Goal: Task Accomplishment & Management: Manage account settings

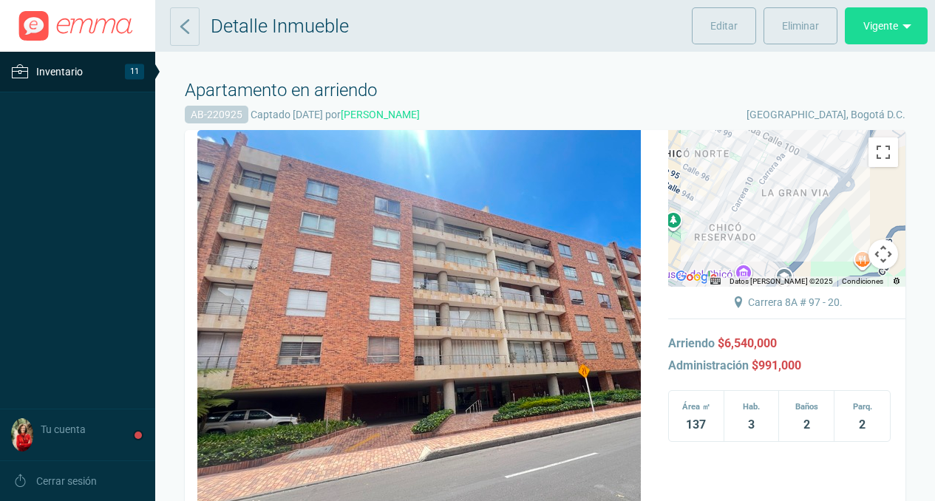
click at [58, 72] on span "Inventario" at bounding box center [59, 72] width 47 height 18
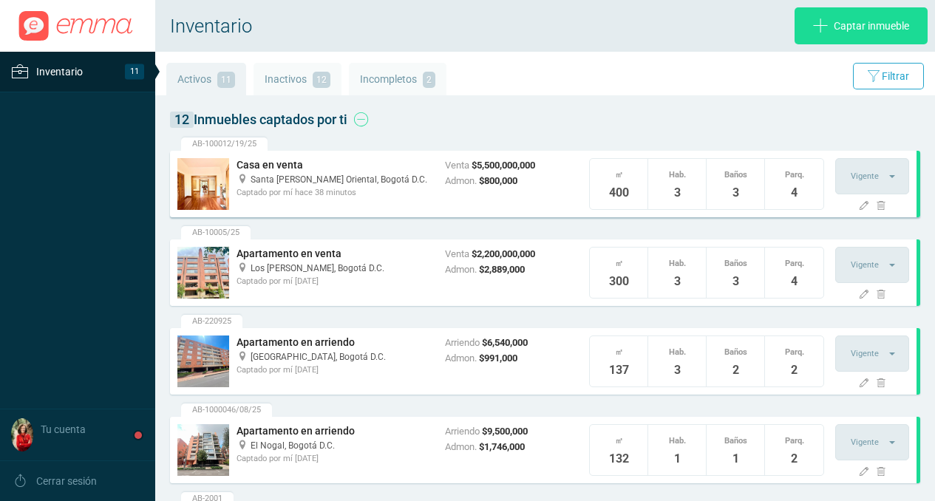
click at [268, 183] on span "Santa [PERSON_NAME] Oriental," at bounding box center [315, 179] width 128 height 10
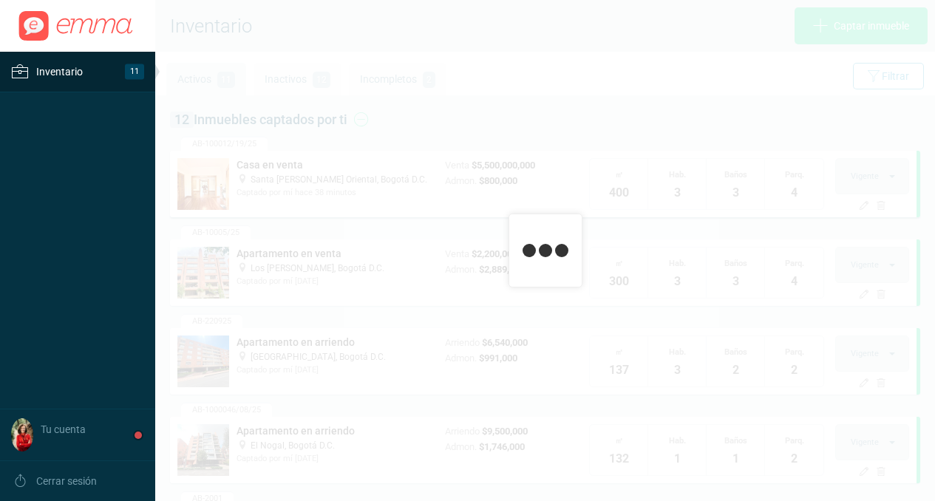
click at [268, 183] on div at bounding box center [545, 250] width 780 height 501
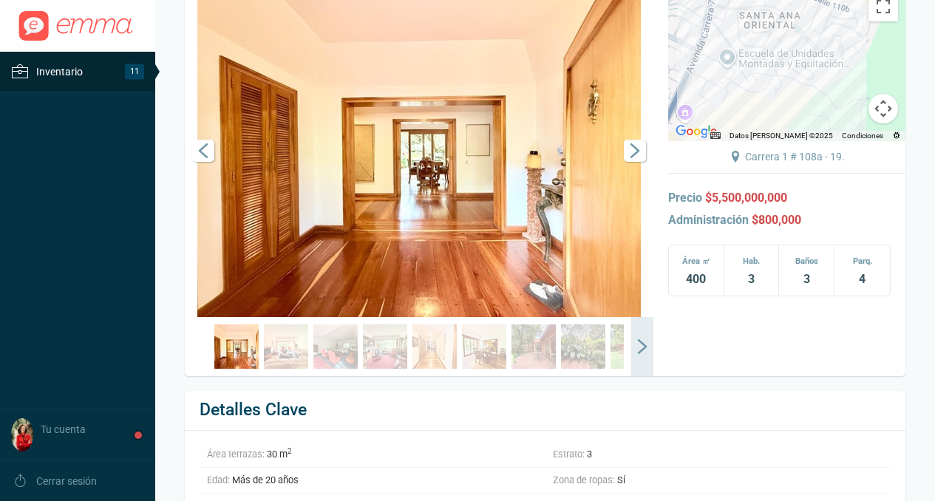
scroll to position [155, 0]
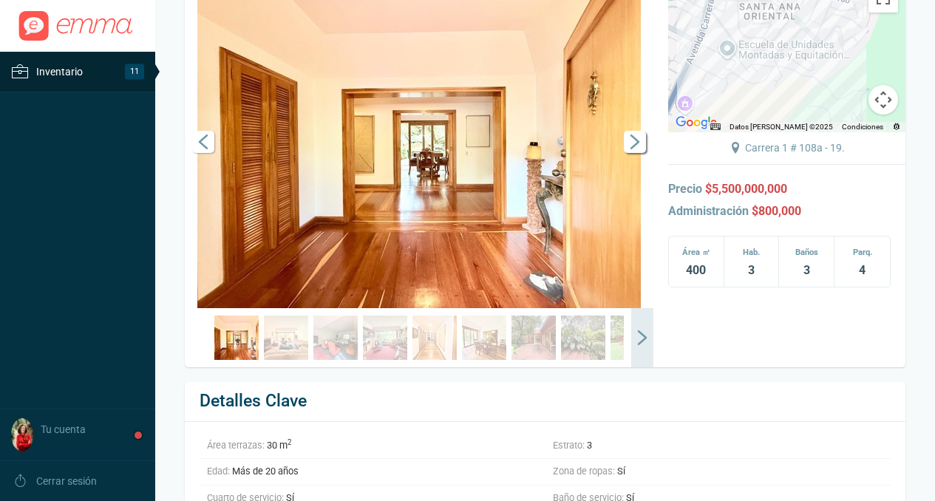
click at [635, 153] on span "Siguiente" at bounding box center [635, 142] width 22 height 22
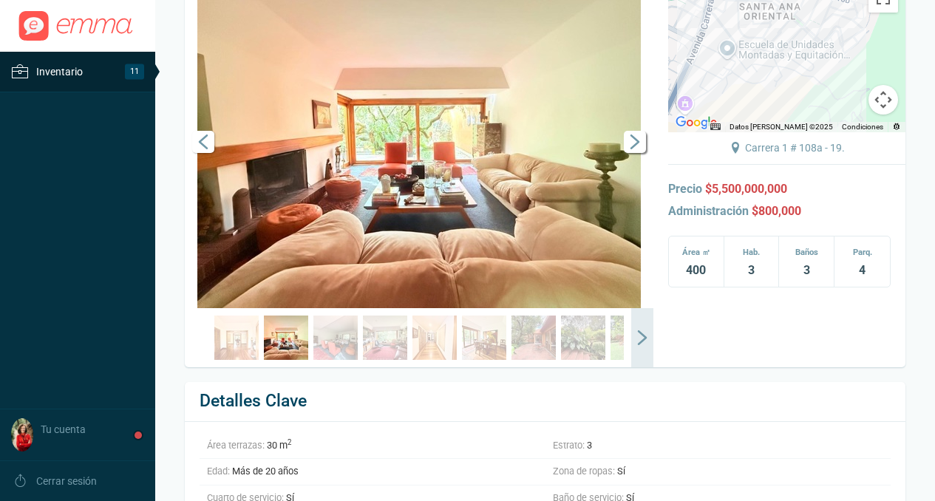
click at [635, 153] on span "Siguiente" at bounding box center [635, 142] width 22 height 22
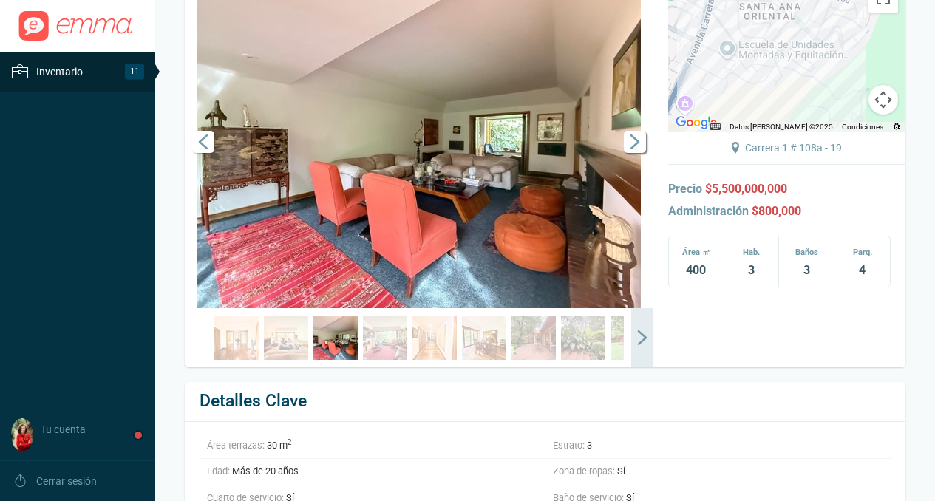
click at [634, 153] on span "Siguiente" at bounding box center [635, 142] width 22 height 22
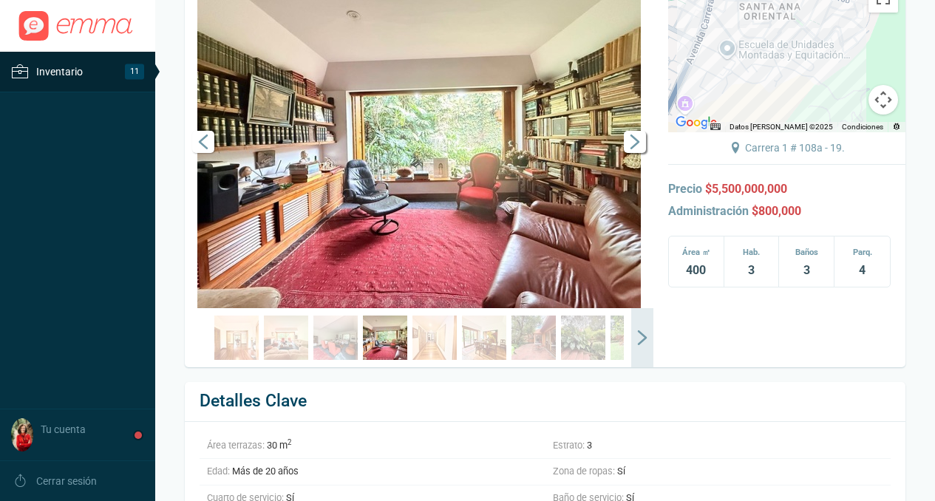
click at [637, 153] on span "Siguiente" at bounding box center [635, 142] width 22 height 22
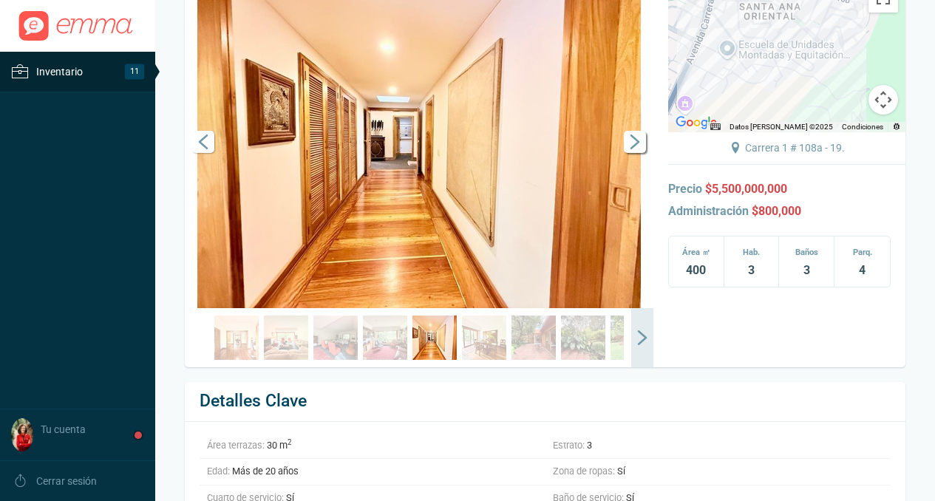
click at [637, 153] on span "Siguiente" at bounding box center [635, 142] width 22 height 22
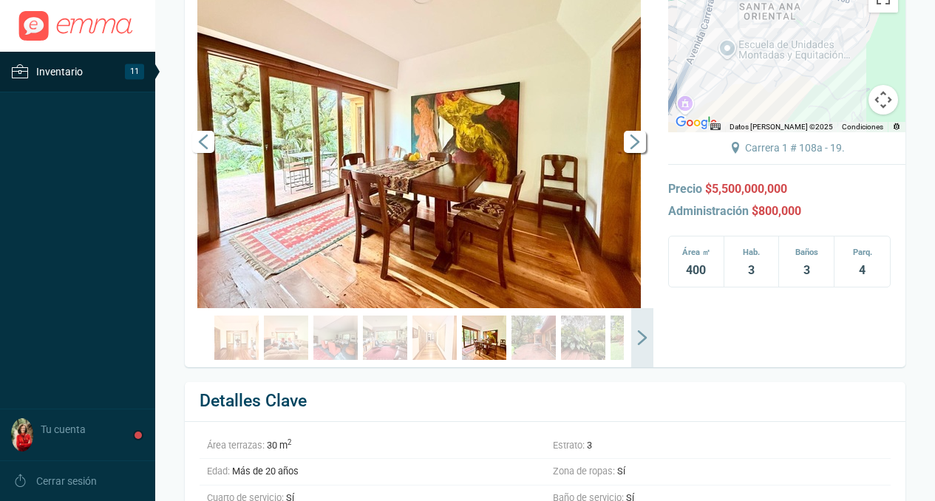
click at [637, 153] on span "Siguiente" at bounding box center [635, 142] width 22 height 22
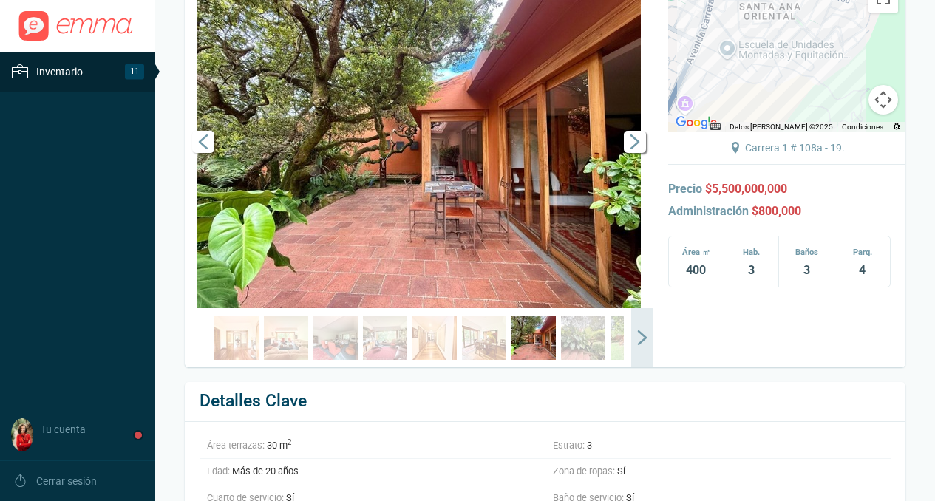
click at [635, 153] on span "Siguiente" at bounding box center [635, 142] width 22 height 22
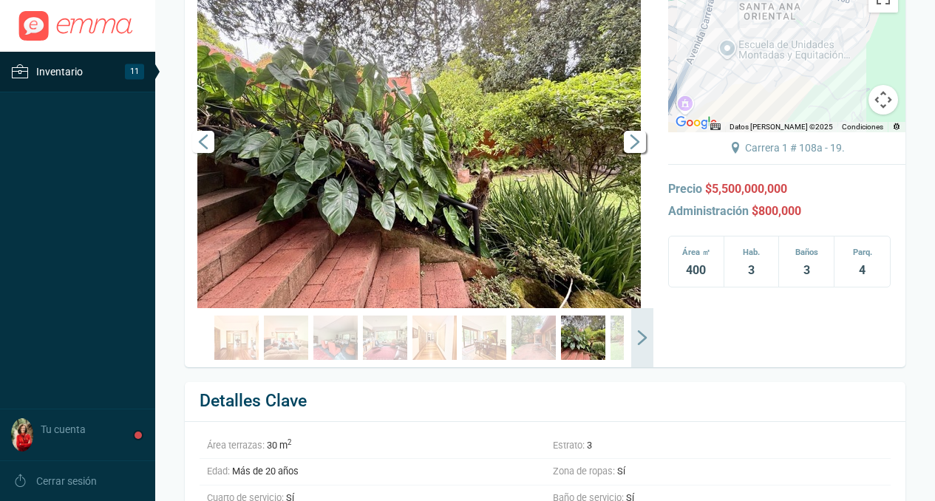
click at [635, 153] on span "Siguiente" at bounding box center [635, 142] width 22 height 22
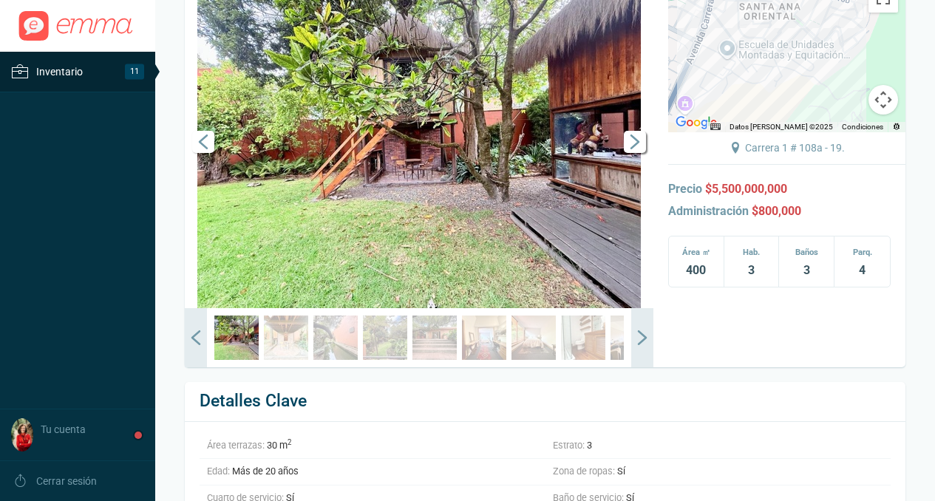
click at [635, 153] on span "Siguiente" at bounding box center [635, 142] width 22 height 22
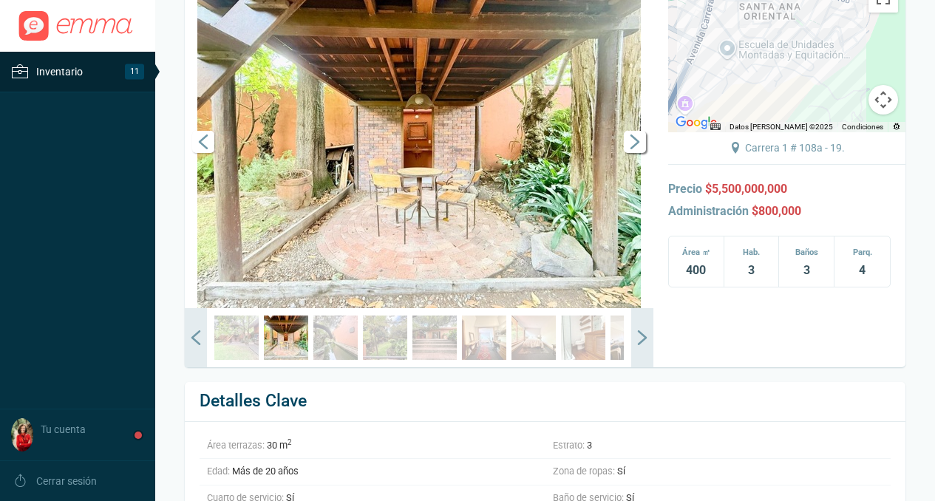
click at [635, 153] on span "Siguiente" at bounding box center [635, 142] width 22 height 22
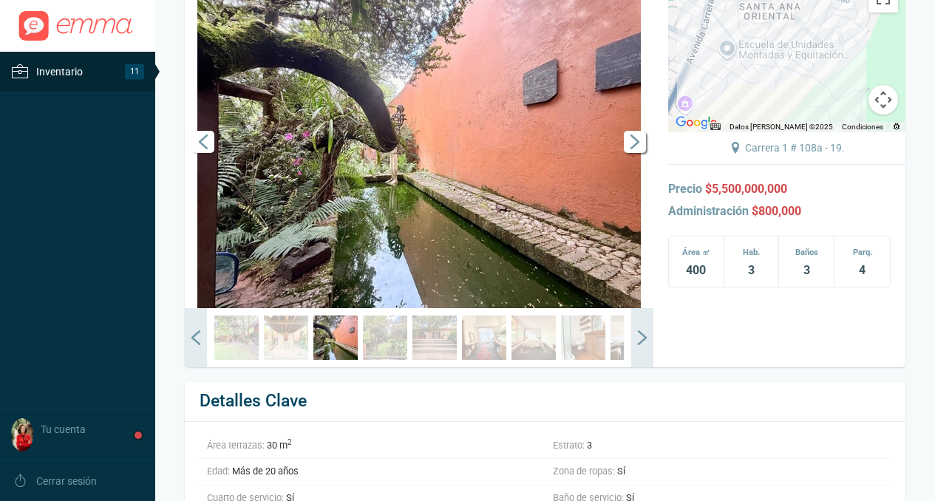
click at [635, 153] on span "Siguiente" at bounding box center [635, 142] width 22 height 22
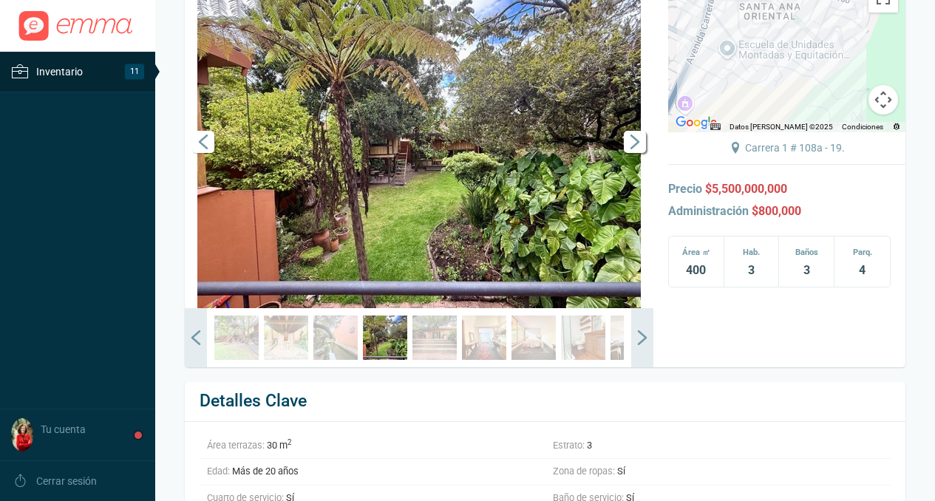
click at [635, 153] on span "Siguiente" at bounding box center [635, 142] width 22 height 22
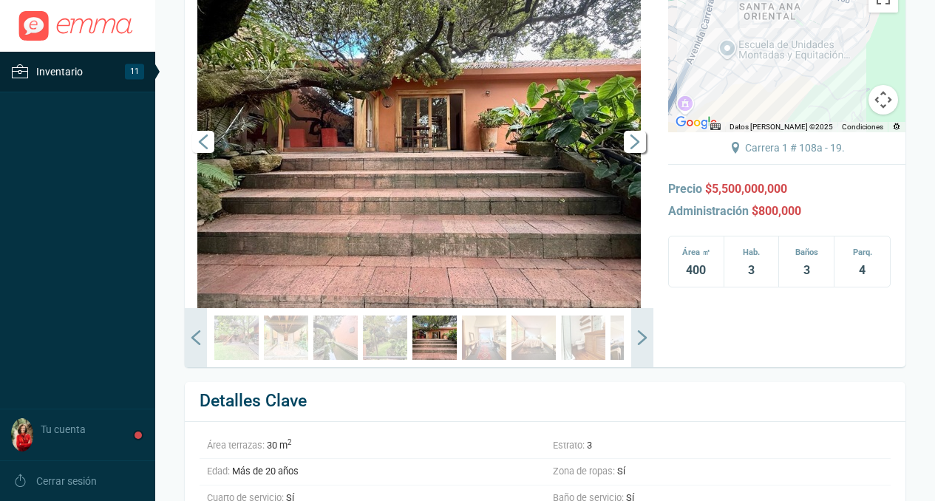
click at [635, 153] on span "Siguiente" at bounding box center [635, 142] width 22 height 22
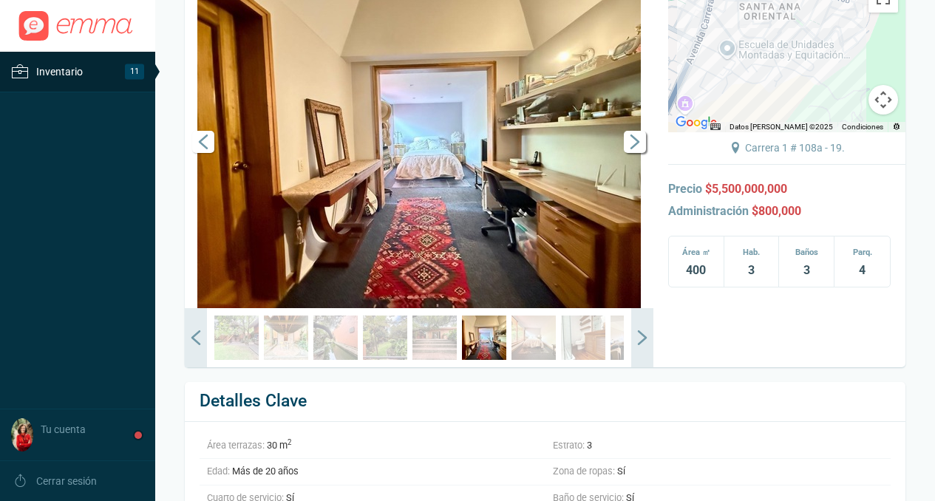
click at [635, 153] on span "Siguiente" at bounding box center [635, 142] width 22 height 22
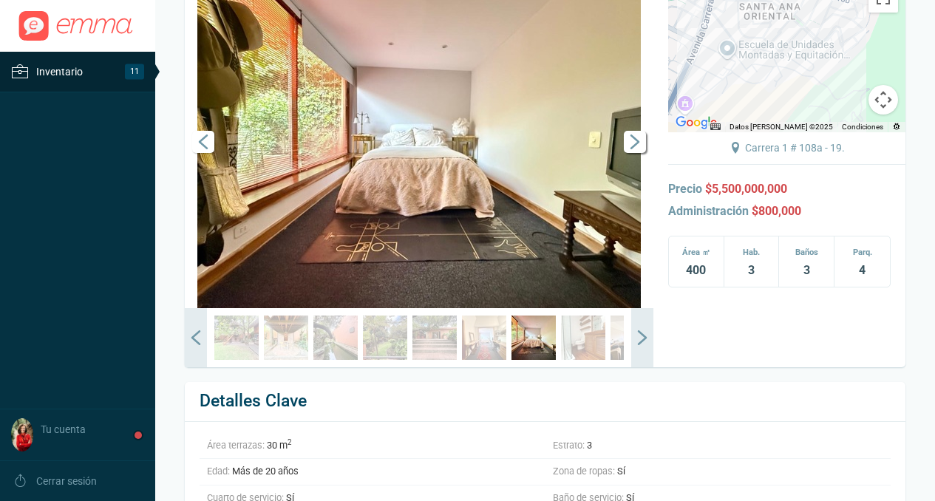
click at [635, 153] on span "Siguiente" at bounding box center [635, 142] width 22 height 22
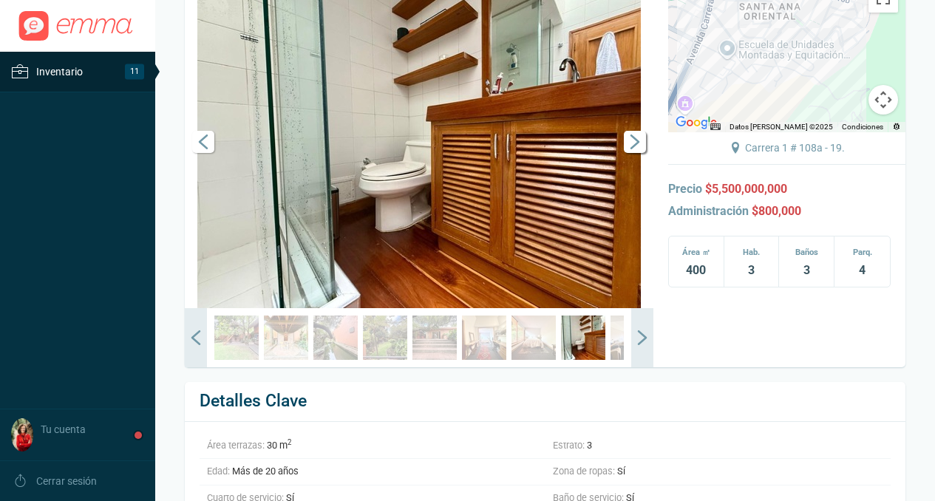
click at [635, 153] on span "Siguiente" at bounding box center [635, 142] width 22 height 22
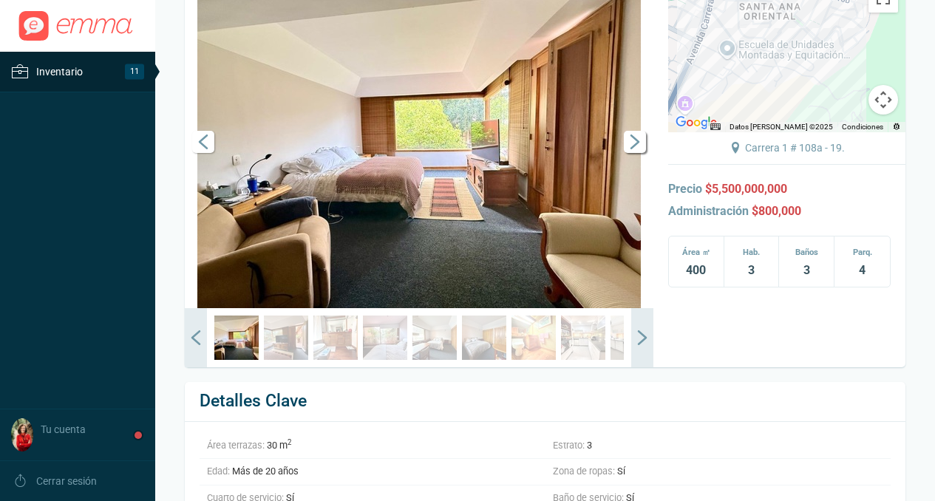
click at [634, 153] on span "Siguiente" at bounding box center [635, 142] width 22 height 22
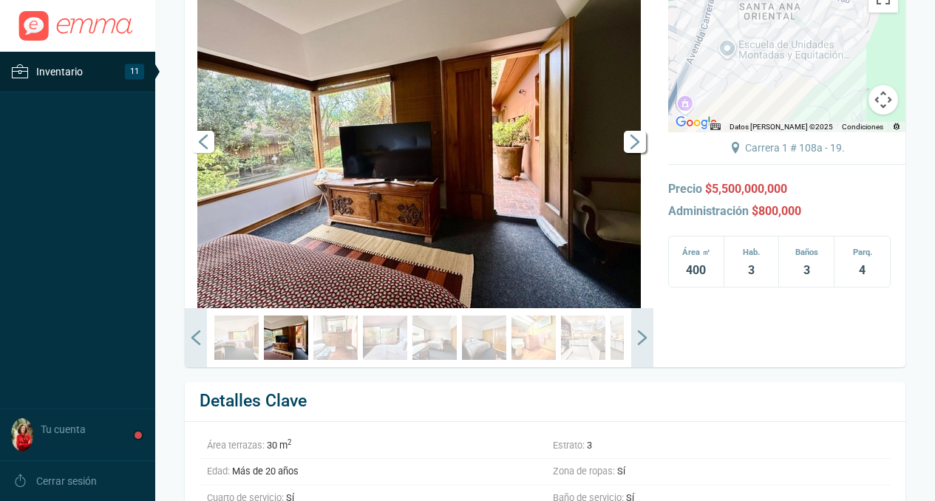
click at [634, 153] on span "Siguiente" at bounding box center [635, 142] width 22 height 22
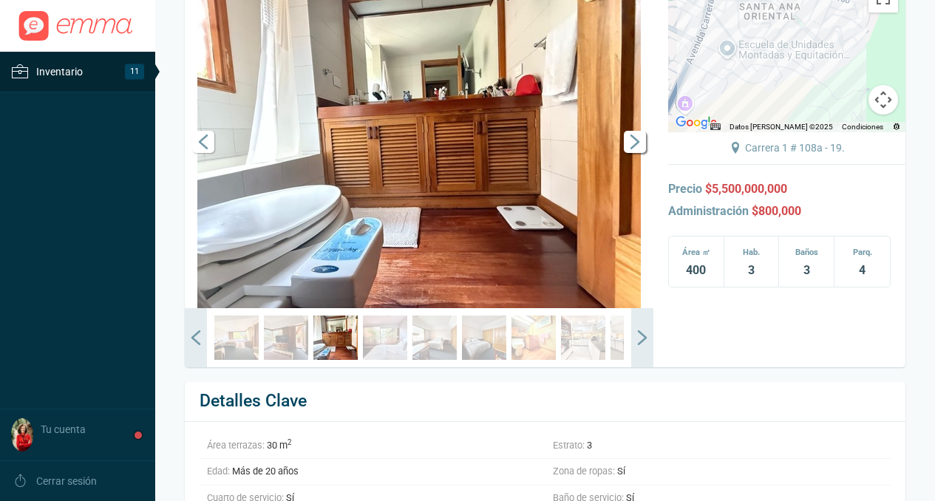
click at [636, 153] on span "Siguiente" at bounding box center [635, 142] width 22 height 22
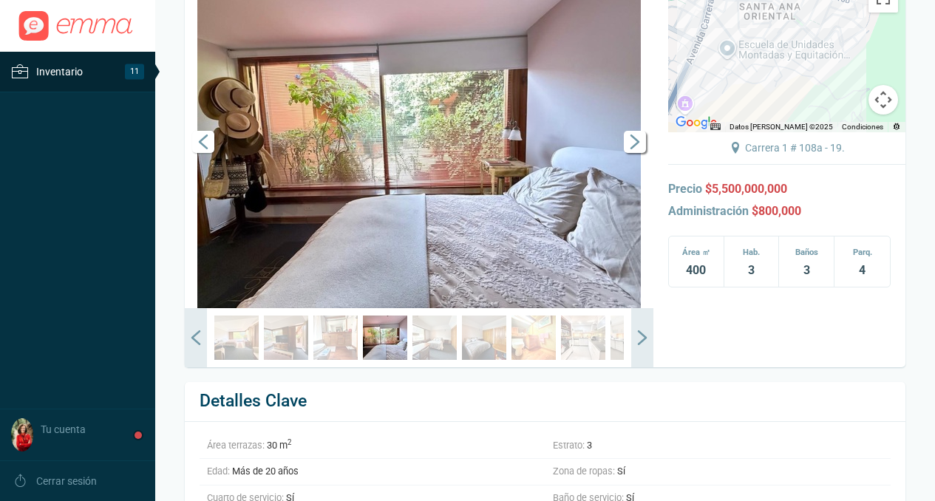
click at [636, 153] on span "Siguiente" at bounding box center [635, 142] width 22 height 22
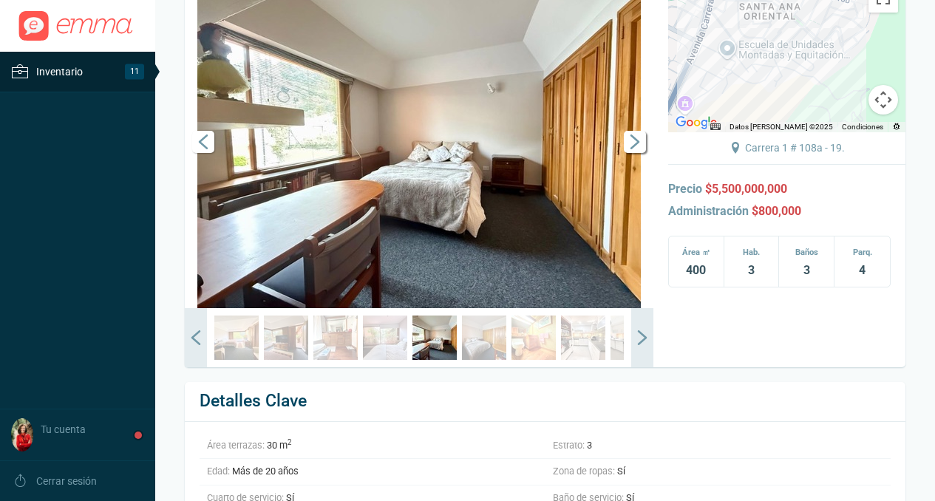
click at [636, 153] on span "Siguiente" at bounding box center [635, 142] width 22 height 22
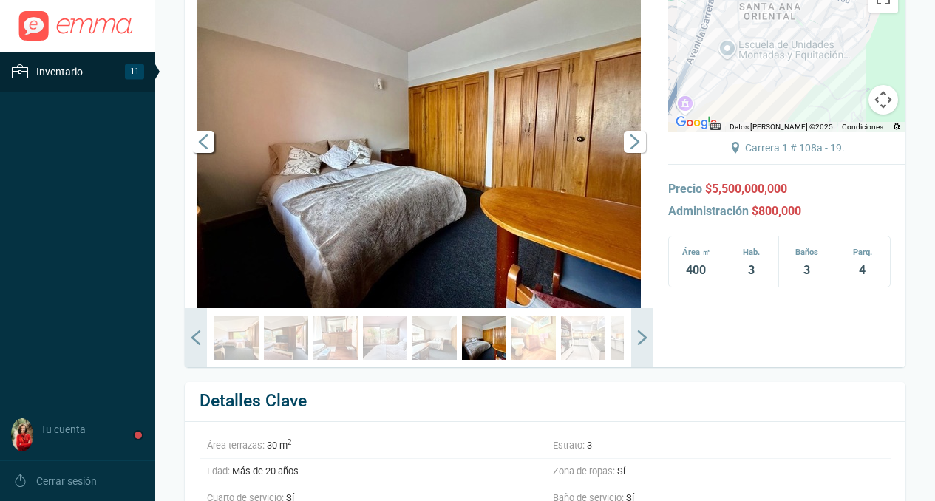
click at [201, 153] on span "Anterior" at bounding box center [203, 142] width 22 height 22
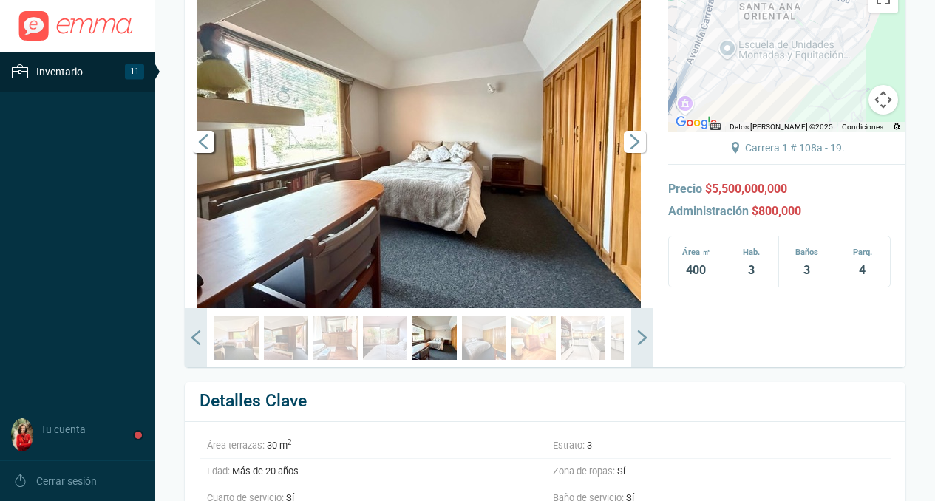
click at [201, 153] on span "Anterior" at bounding box center [203, 142] width 22 height 22
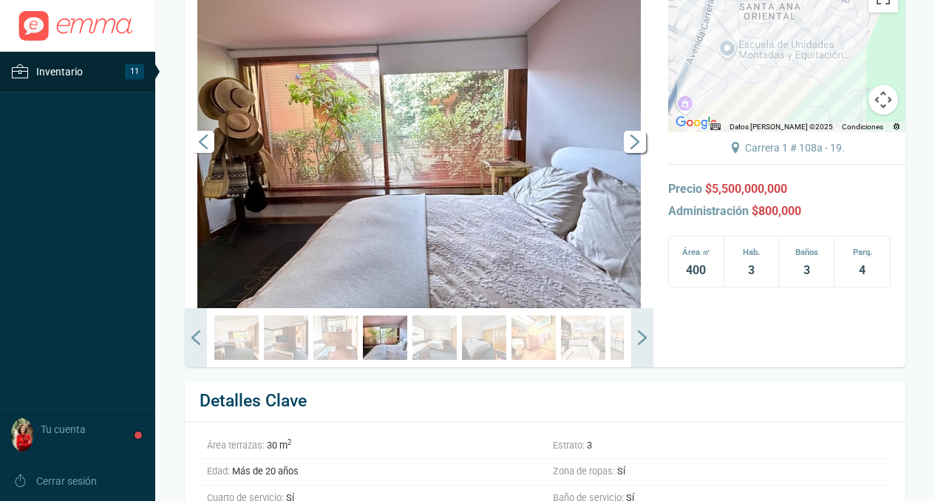
click at [639, 153] on span "Siguiente" at bounding box center [635, 142] width 22 height 22
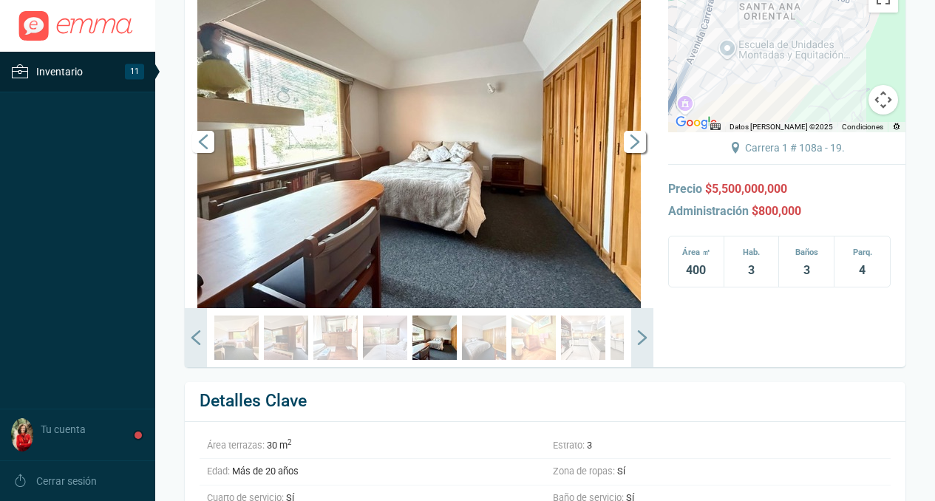
click at [639, 153] on span "Siguiente" at bounding box center [635, 142] width 22 height 22
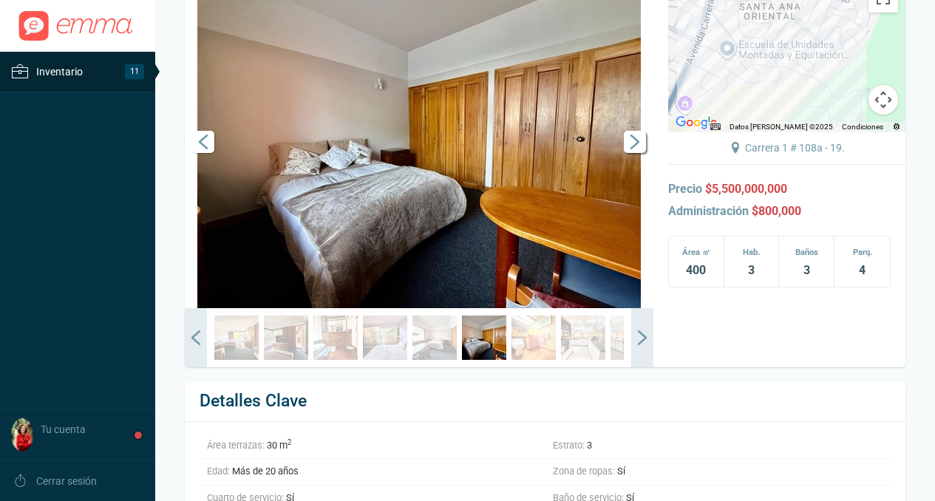
click at [639, 153] on span "Siguiente" at bounding box center [635, 142] width 22 height 22
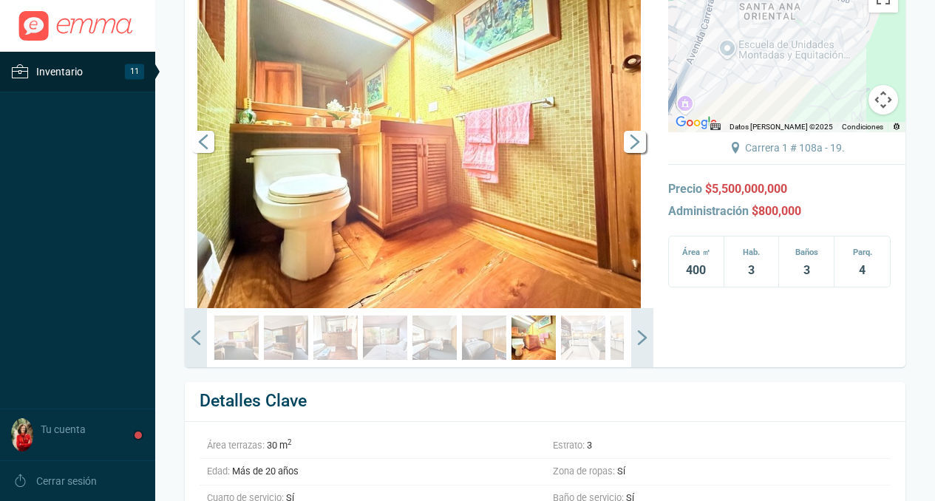
click at [637, 153] on span "Siguiente" at bounding box center [635, 142] width 22 height 22
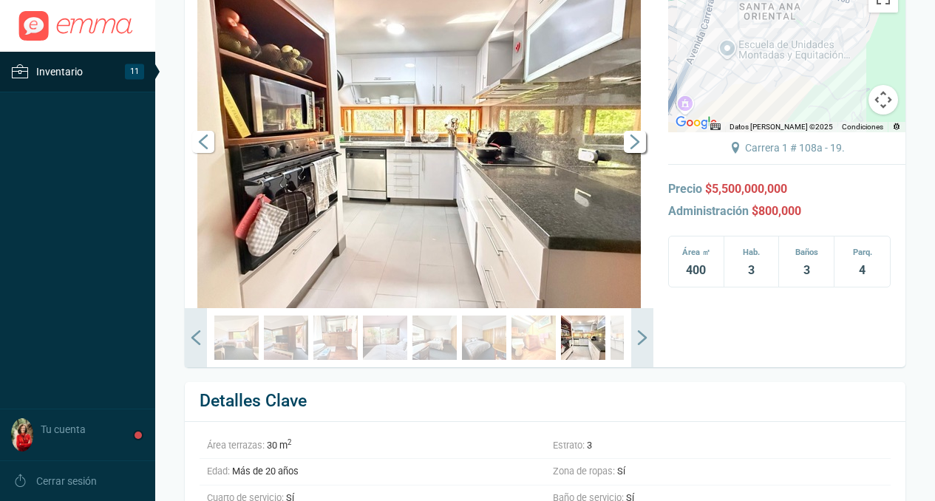
click at [637, 153] on span "Siguiente" at bounding box center [635, 142] width 22 height 22
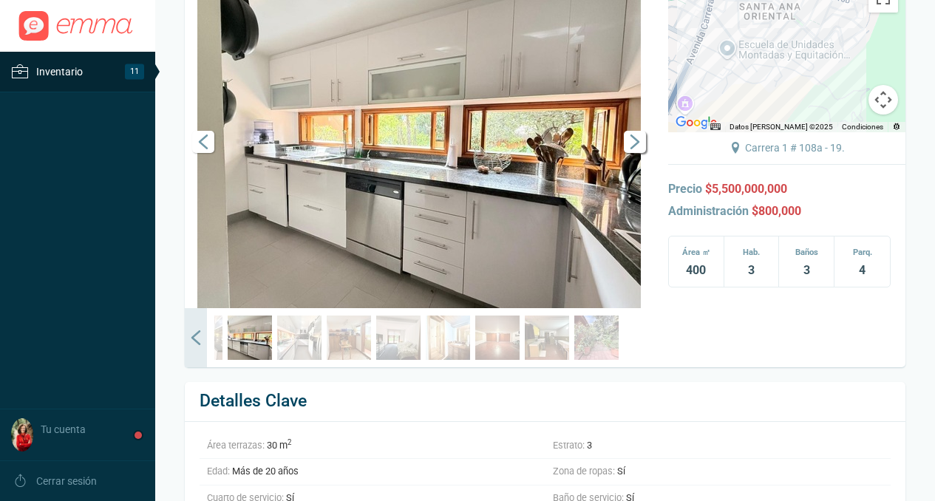
click at [637, 153] on span "Siguiente" at bounding box center [635, 142] width 22 height 22
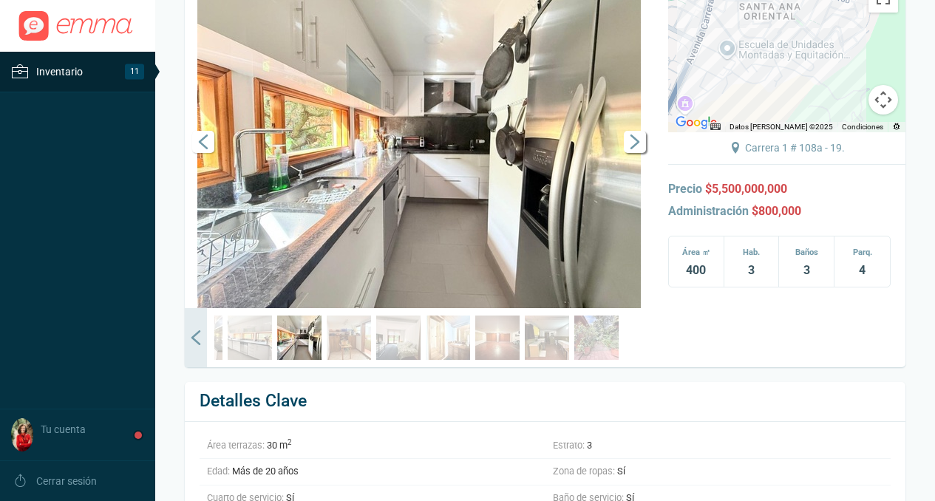
click at [637, 153] on span "Siguiente" at bounding box center [635, 142] width 22 height 22
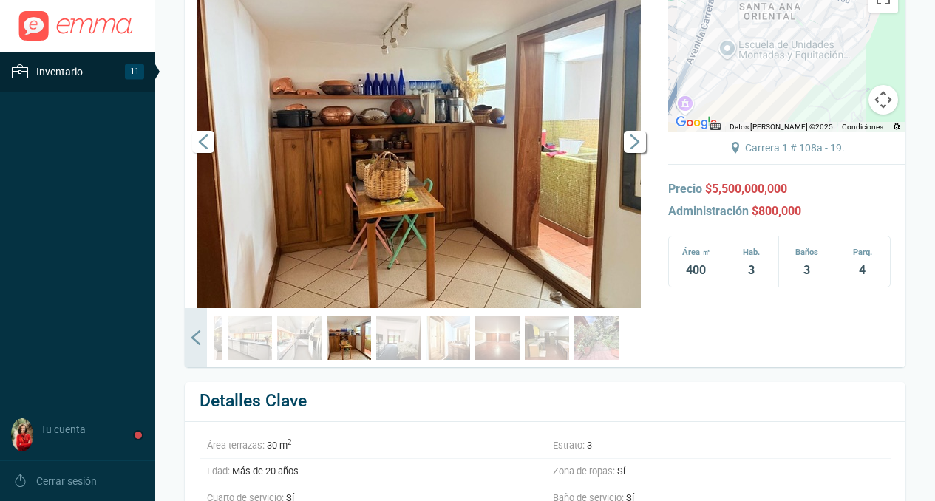
click at [637, 153] on span "Siguiente" at bounding box center [635, 142] width 22 height 22
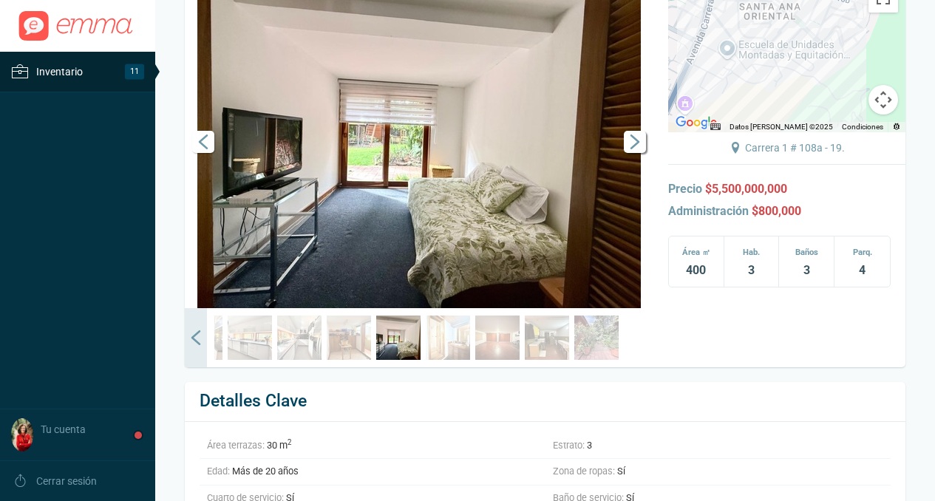
click at [637, 153] on span "Siguiente" at bounding box center [635, 142] width 22 height 22
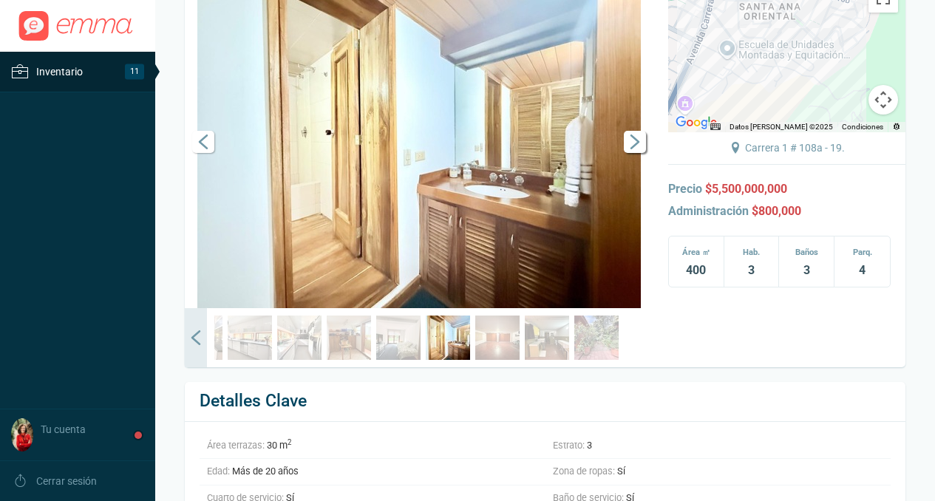
click at [637, 153] on span "Siguiente" at bounding box center [635, 142] width 22 height 22
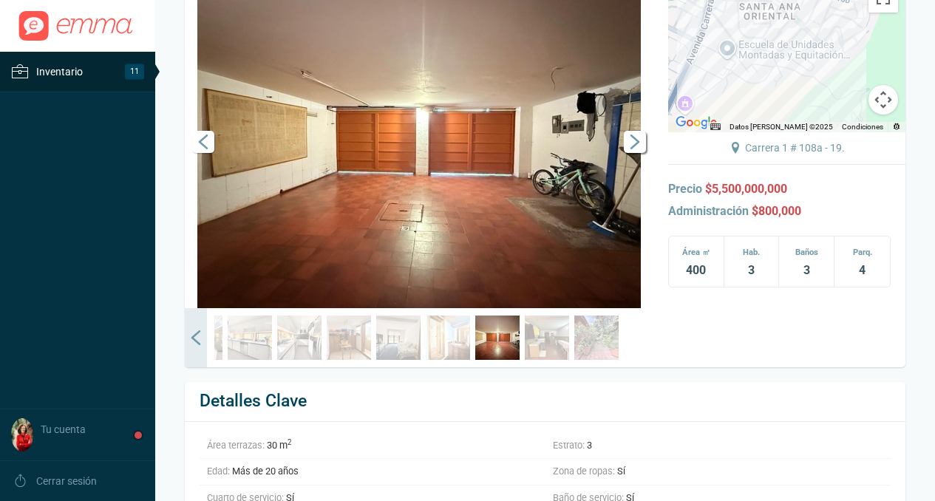
click at [637, 153] on span "Siguiente" at bounding box center [635, 142] width 22 height 22
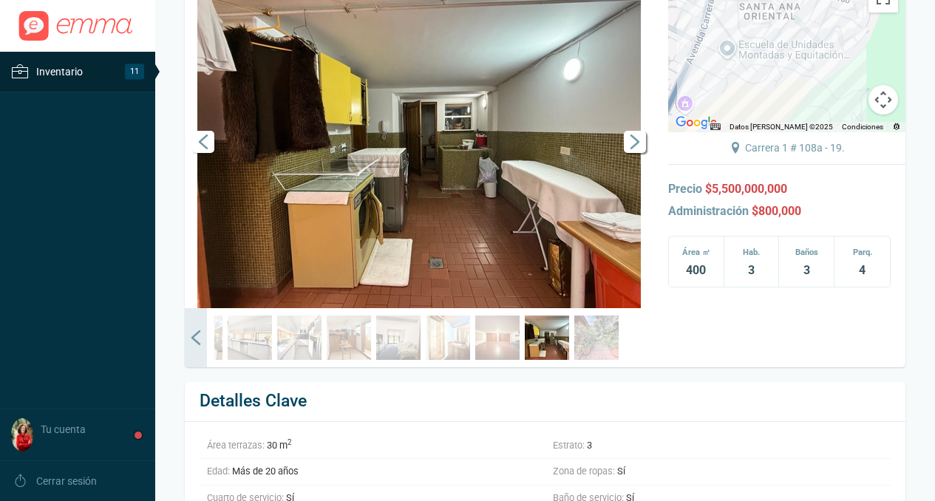
click at [637, 153] on span "Siguiente" at bounding box center [635, 142] width 22 height 22
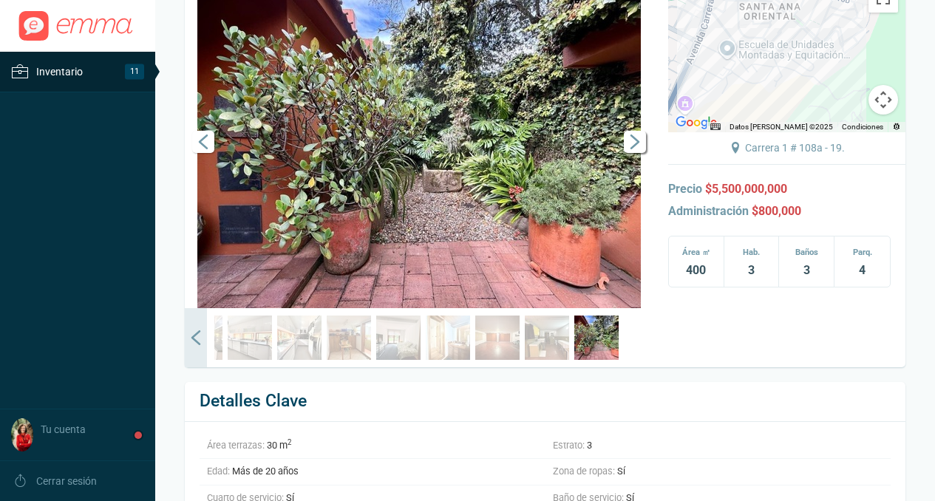
click at [636, 153] on span "Siguiente" at bounding box center [635, 142] width 22 height 22
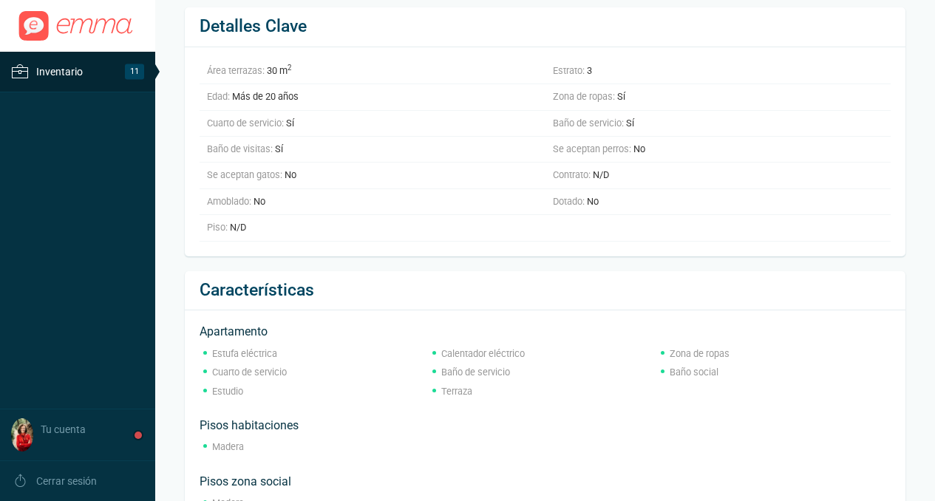
scroll to position [0, 0]
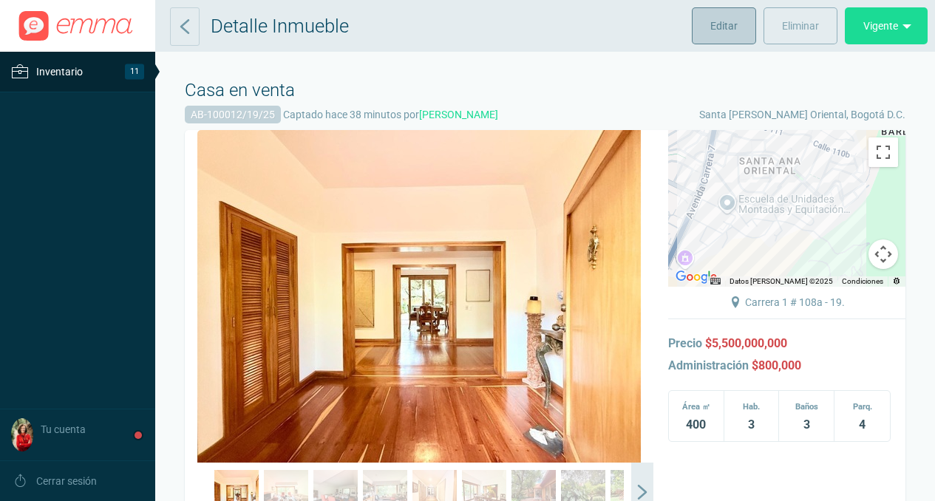
click at [719, 23] on span "Editar" at bounding box center [723, 25] width 27 height 37
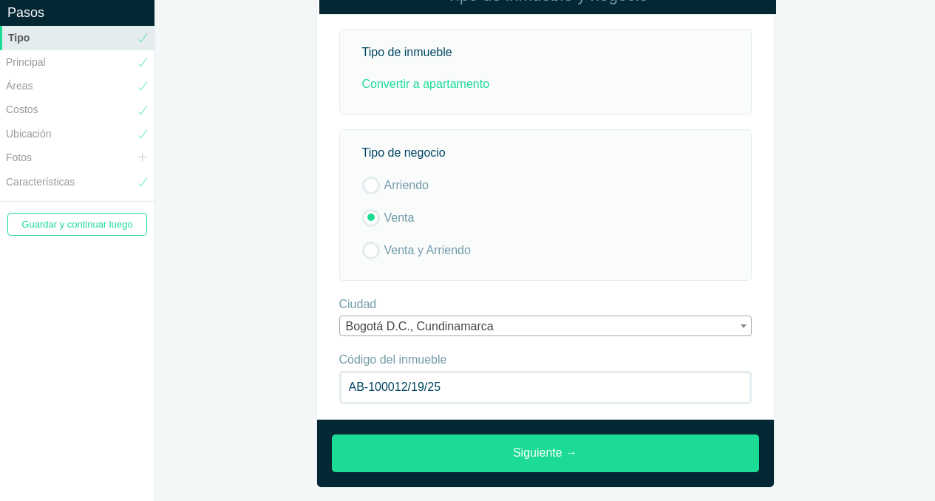
scroll to position [55, 0]
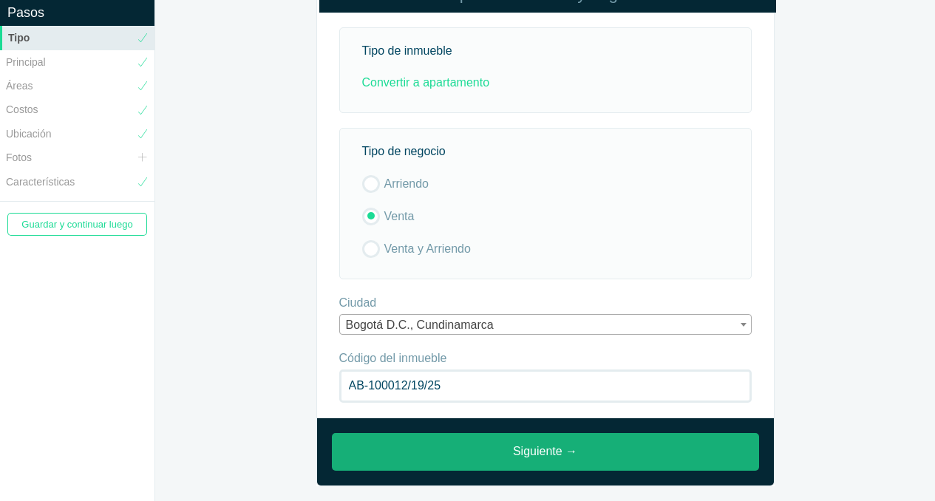
click at [538, 455] on link "Siguiente →" at bounding box center [545, 452] width 427 height 38
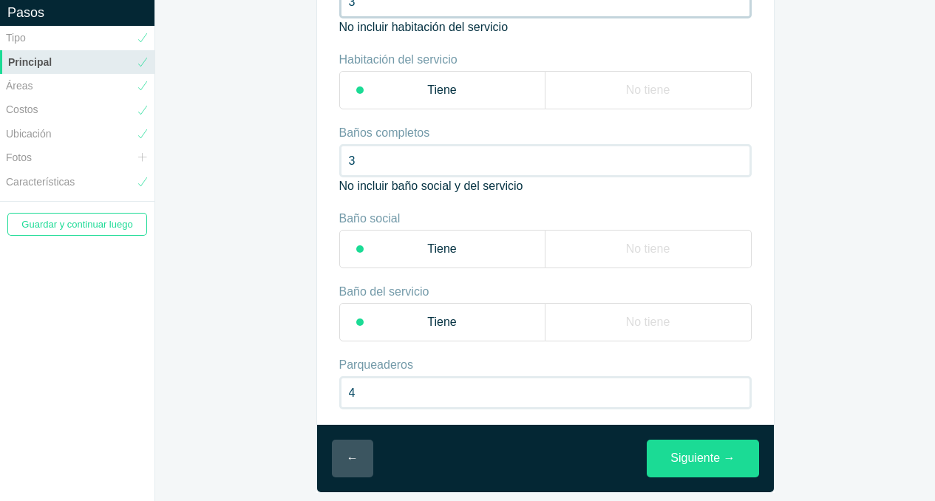
scroll to position [123, 0]
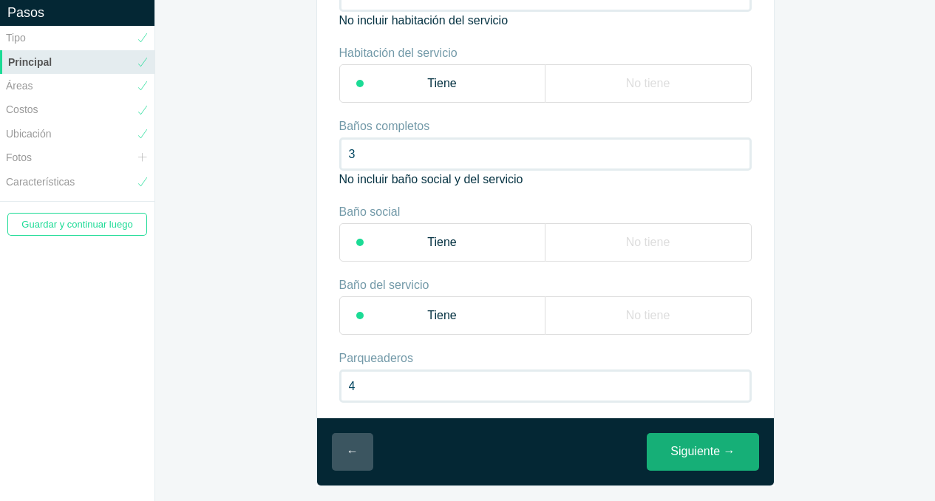
click at [722, 455] on link "Siguiente →" at bounding box center [703, 452] width 112 height 38
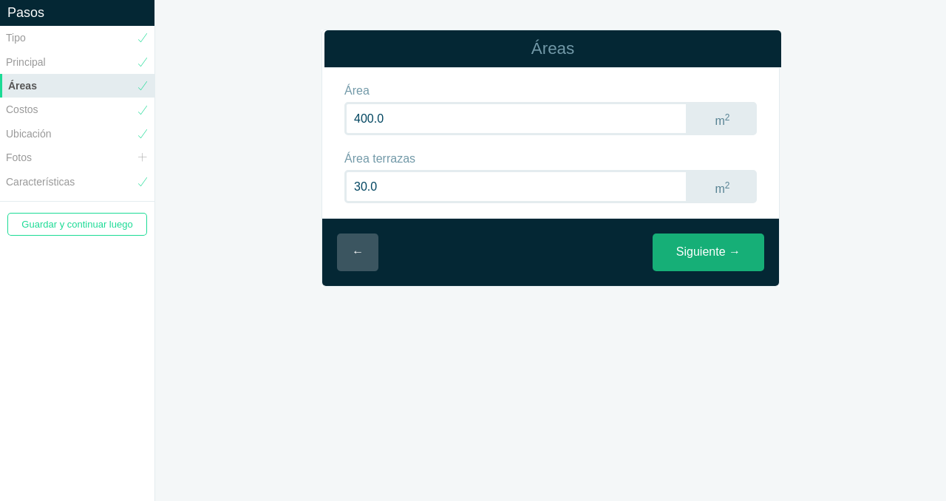
click at [726, 251] on link "Siguiente →" at bounding box center [709, 253] width 112 height 38
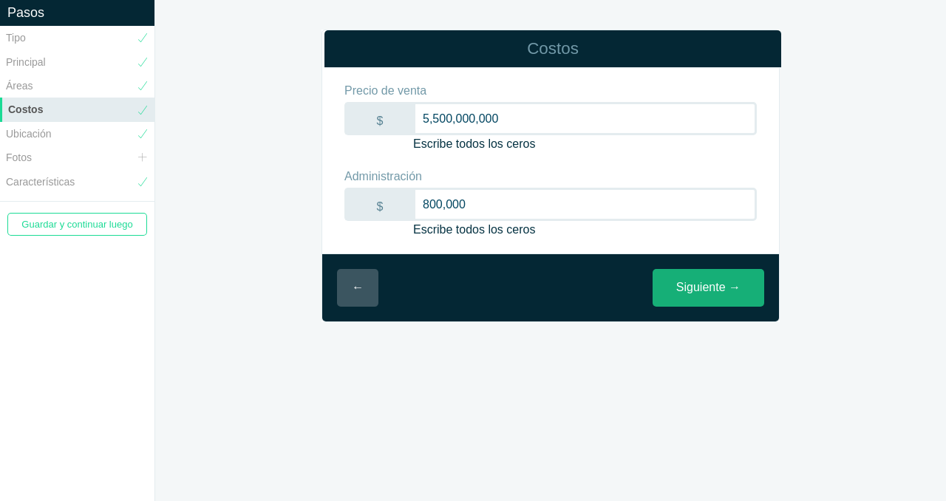
click at [705, 279] on link "Siguiente →" at bounding box center [709, 288] width 112 height 38
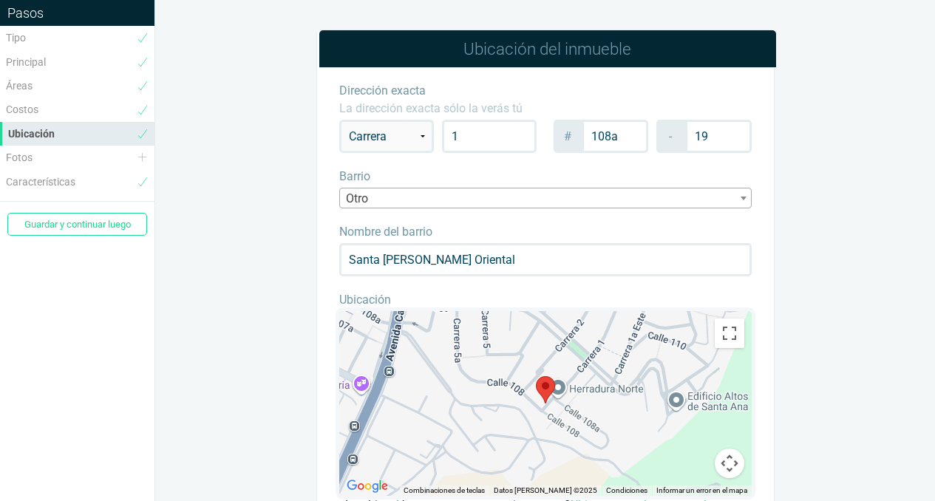
scroll to position [146, 0]
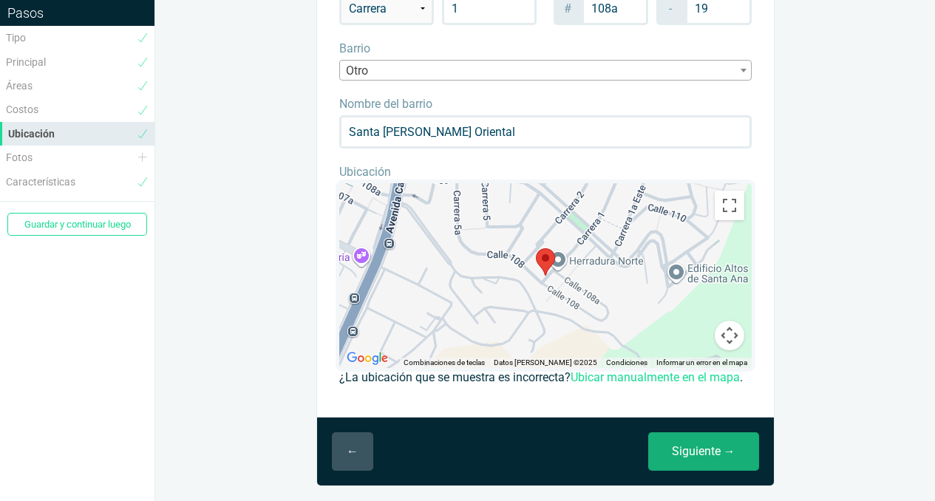
click at [725, 458] on link "Siguiente →" at bounding box center [703, 451] width 111 height 38
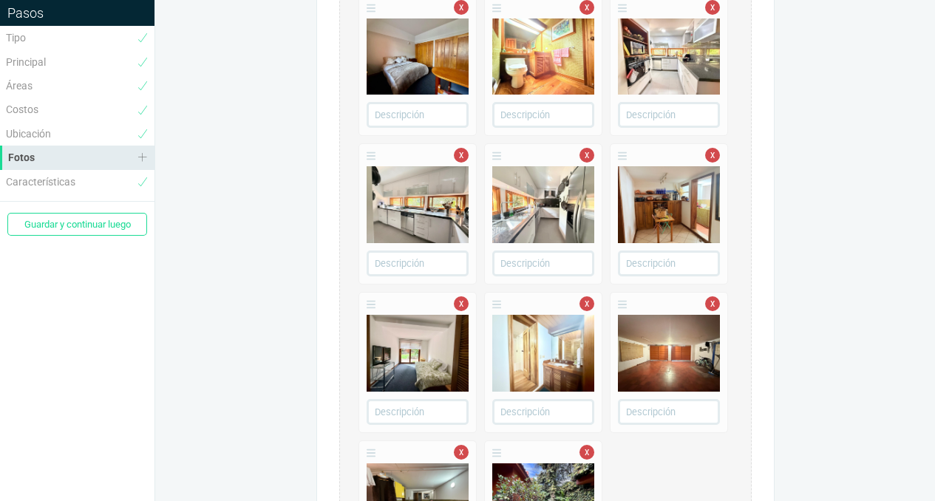
scroll to position [1433, 0]
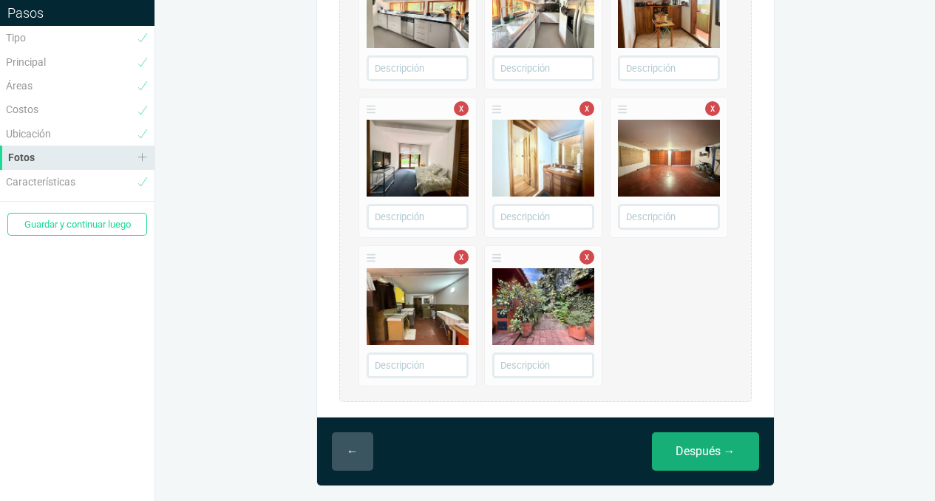
click at [707, 452] on link "Después →" at bounding box center [705, 451] width 107 height 38
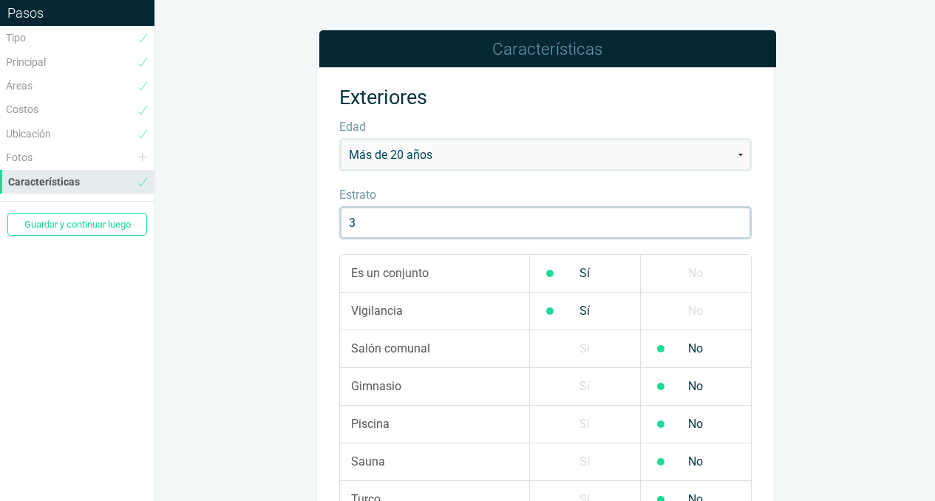
click at [362, 220] on input "3" at bounding box center [545, 222] width 413 height 33
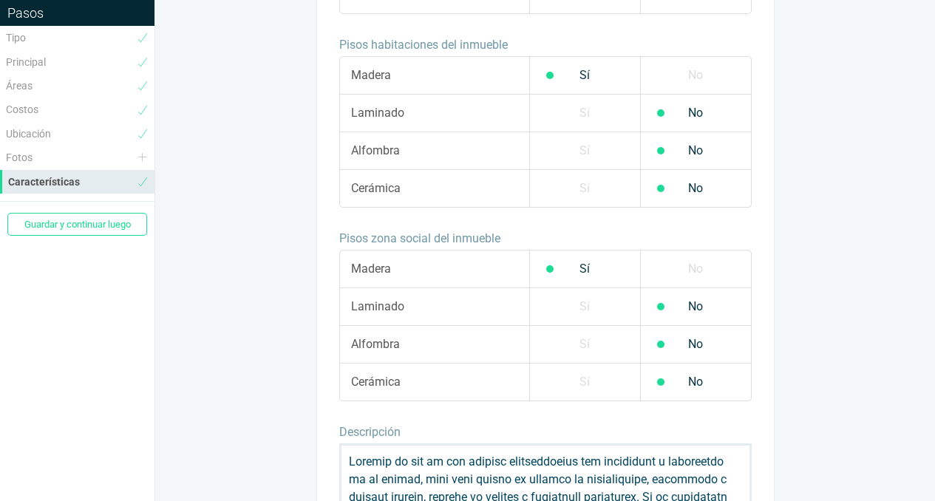
scroll to position [1158, 0]
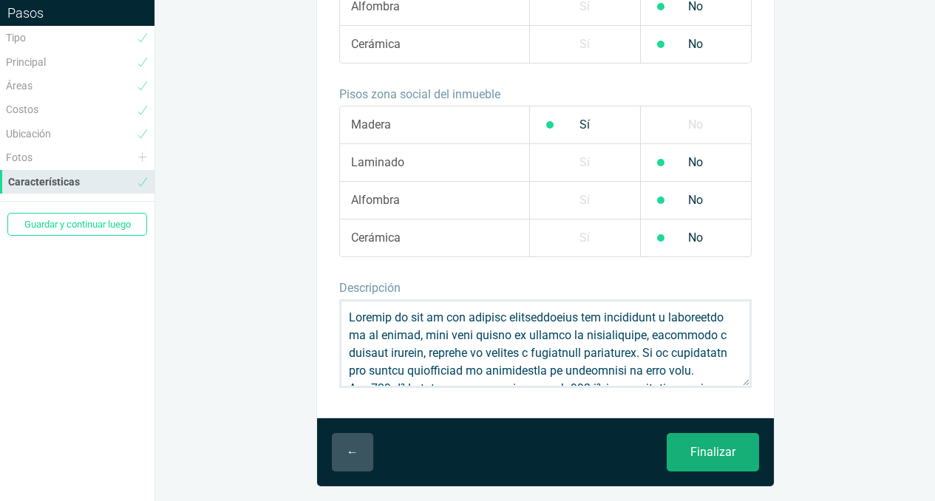
type input "6"
click at [700, 450] on input "Finalizar" at bounding box center [713, 452] width 92 height 38
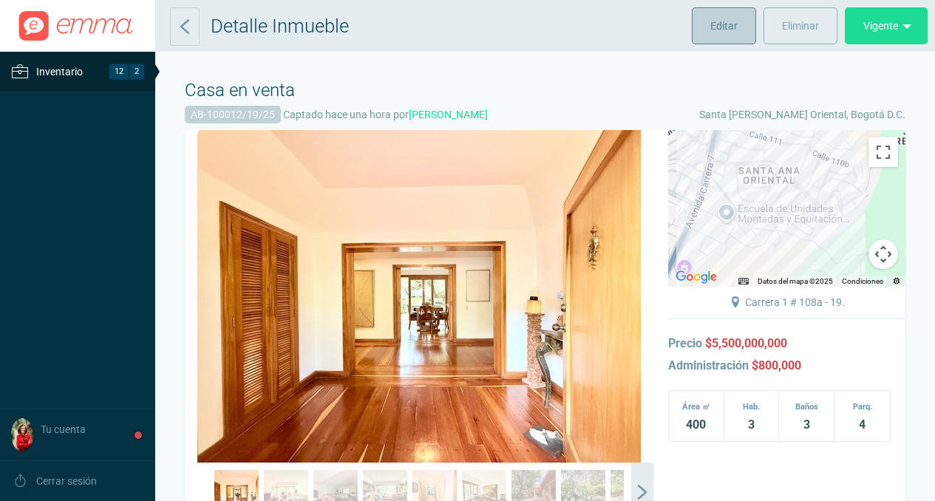
click at [727, 20] on span "Editar" at bounding box center [723, 25] width 27 height 37
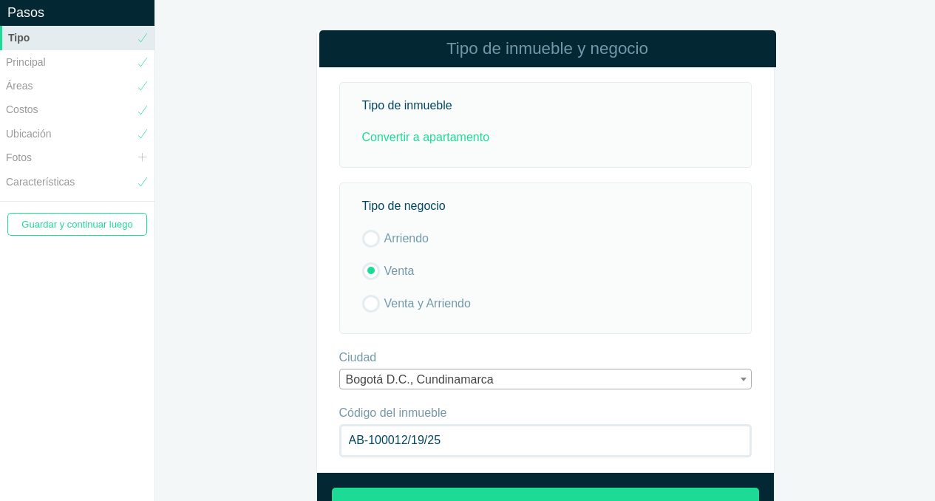
click at [552, 94] on div "Tipo de inmueble Convertir a apartamento" at bounding box center [545, 125] width 413 height 86
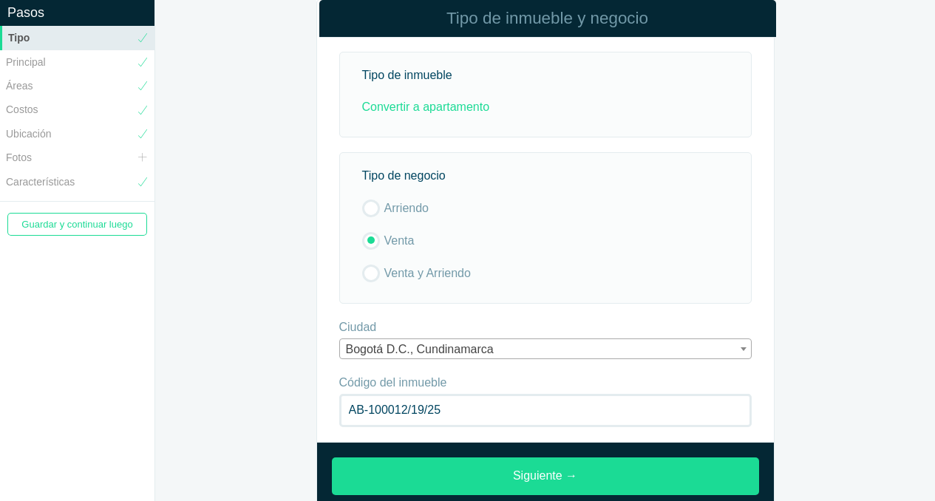
scroll to position [55, 0]
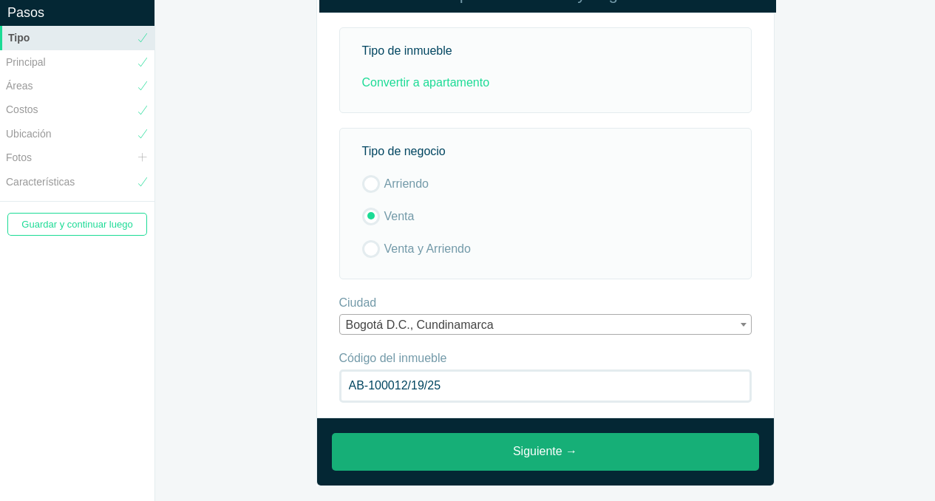
click at [534, 460] on link "Siguiente →" at bounding box center [545, 452] width 427 height 38
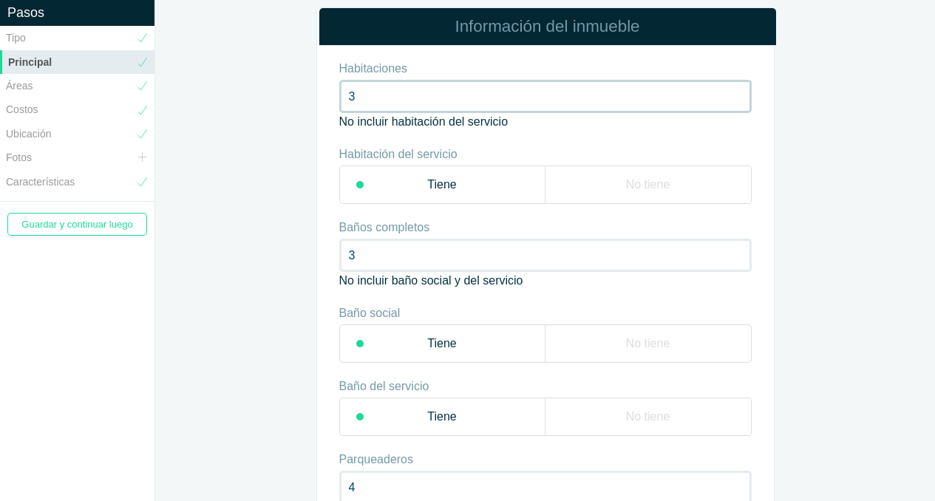
scroll to position [123, 0]
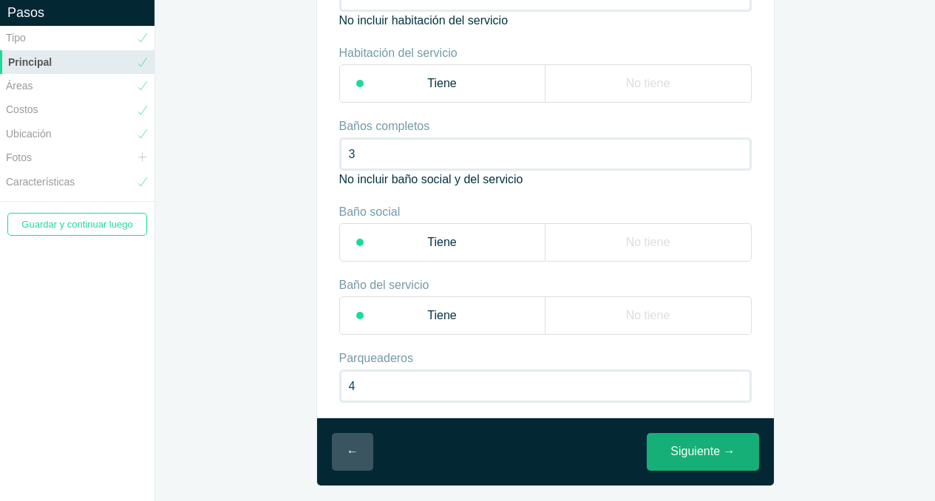
click at [705, 456] on link "Siguiente →" at bounding box center [703, 452] width 112 height 38
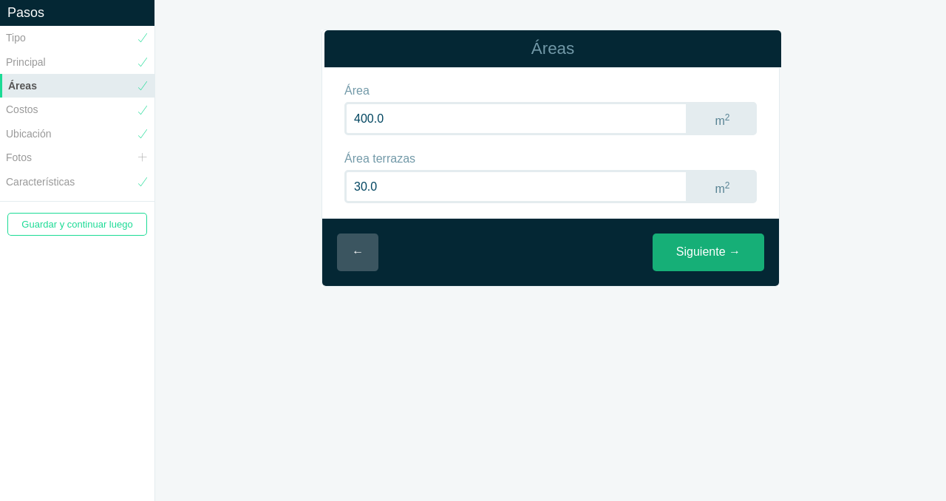
click at [737, 259] on link "Siguiente →" at bounding box center [709, 253] width 112 height 38
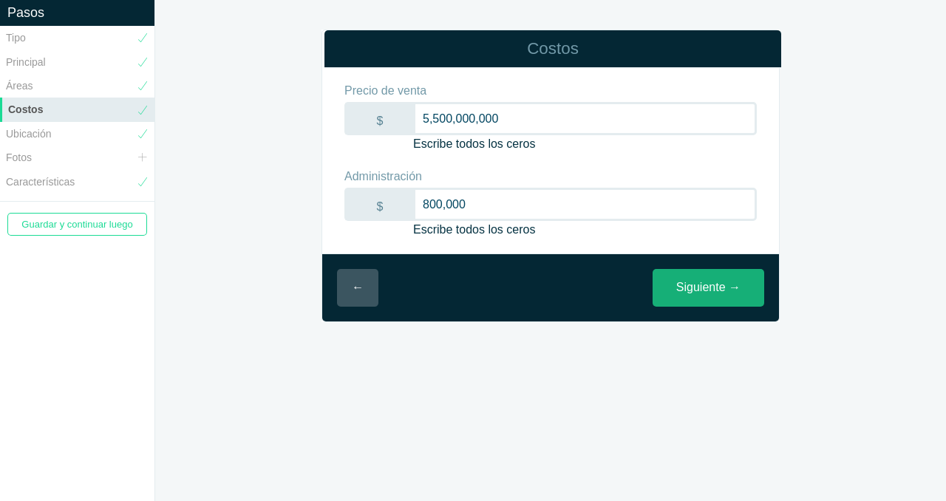
click at [699, 293] on link "Siguiente →" at bounding box center [709, 288] width 112 height 38
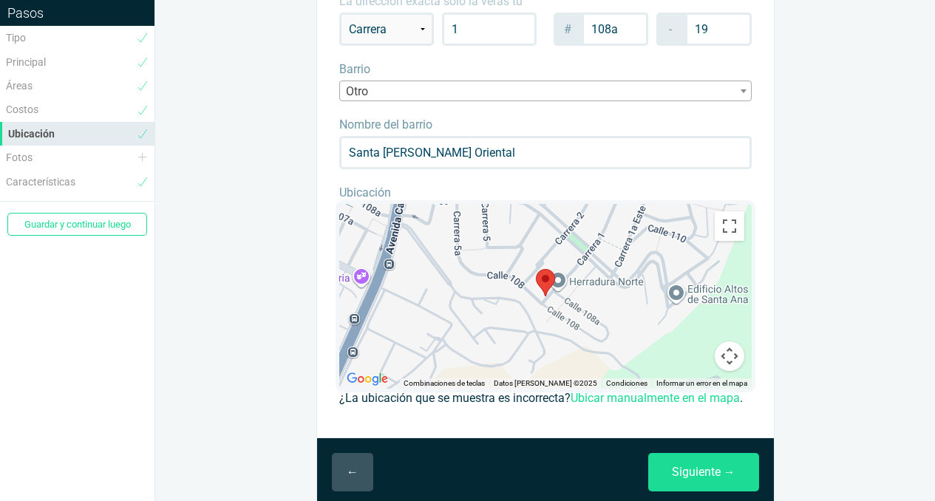
scroll to position [146, 0]
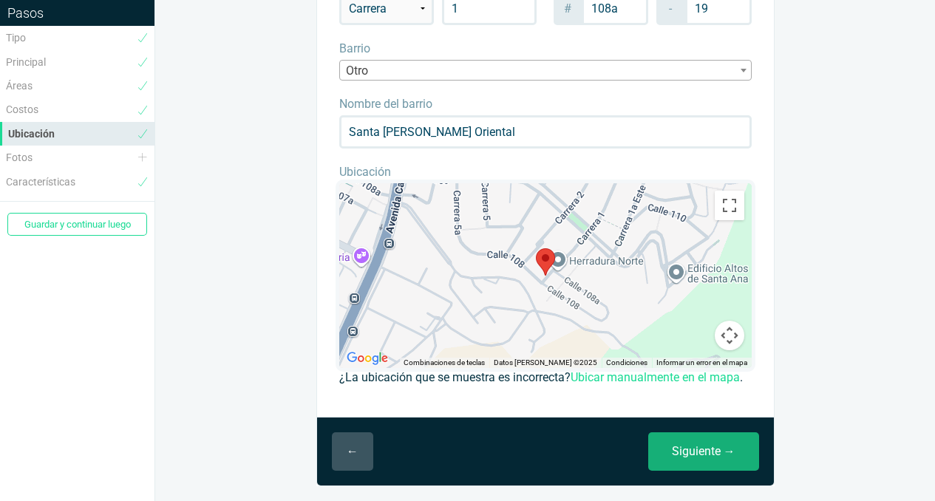
click at [696, 458] on link "Siguiente →" at bounding box center [703, 451] width 111 height 38
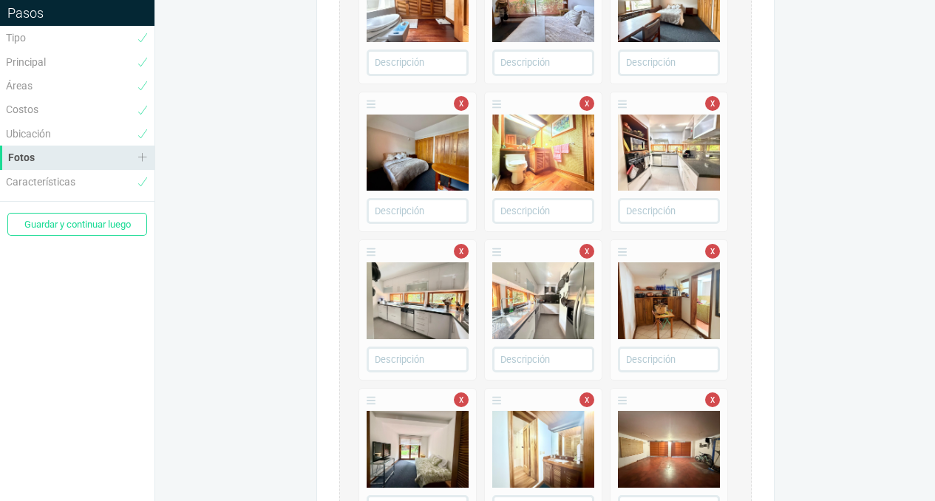
scroll to position [1433, 0]
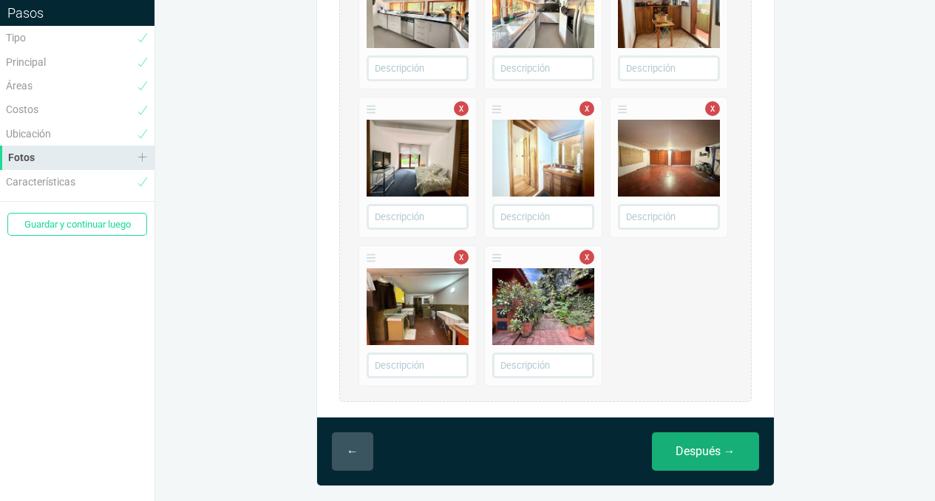
click at [708, 455] on link "Después →" at bounding box center [705, 451] width 107 height 38
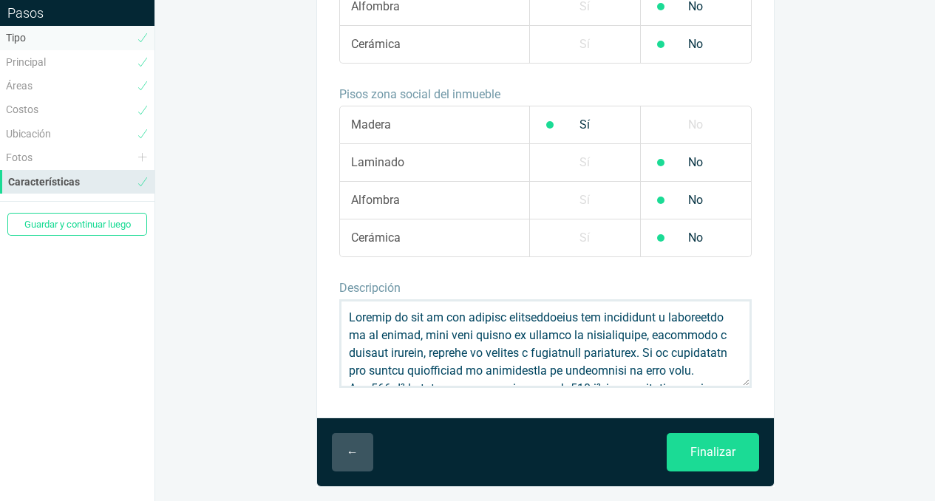
scroll to position [146, 0]
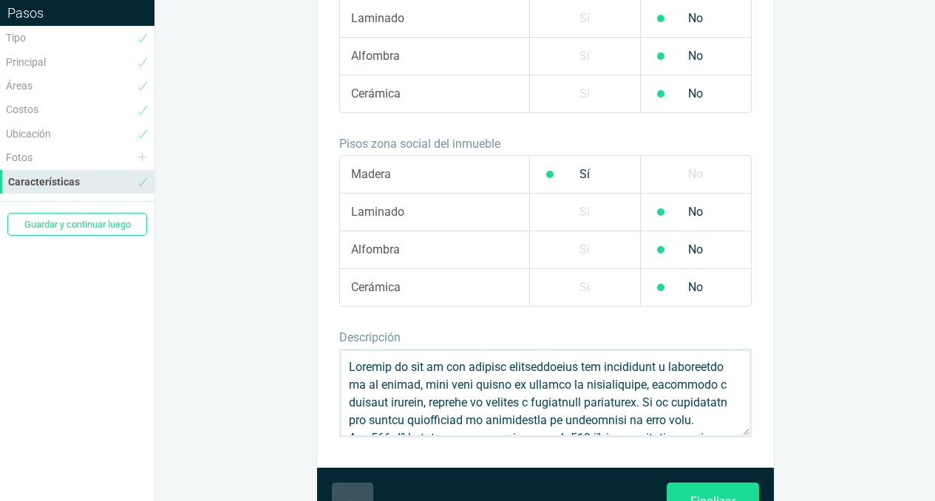
scroll to position [1158, 0]
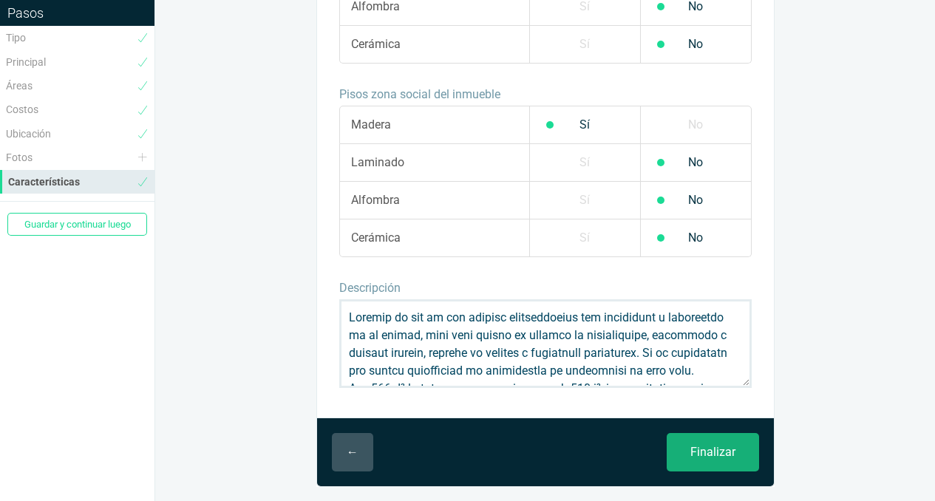
click at [714, 456] on input "Finalizar" at bounding box center [713, 452] width 92 height 38
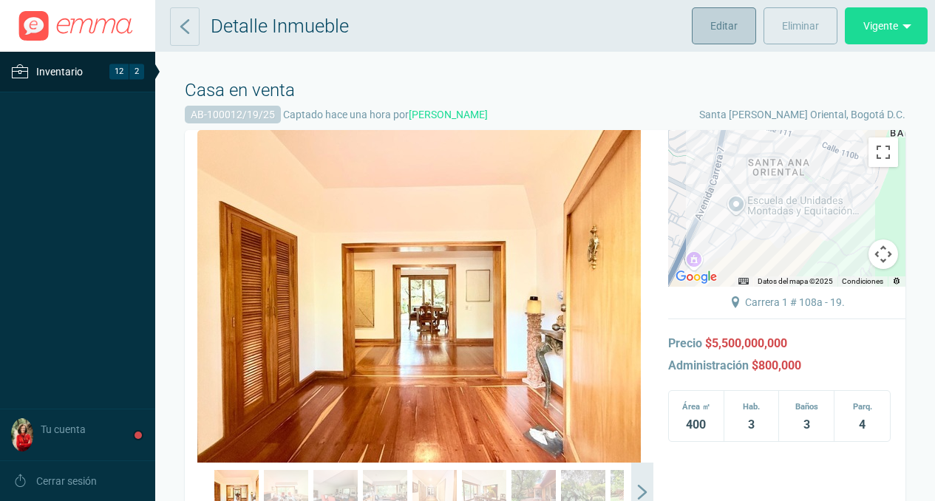
click at [720, 28] on span "Editar" at bounding box center [723, 25] width 27 height 37
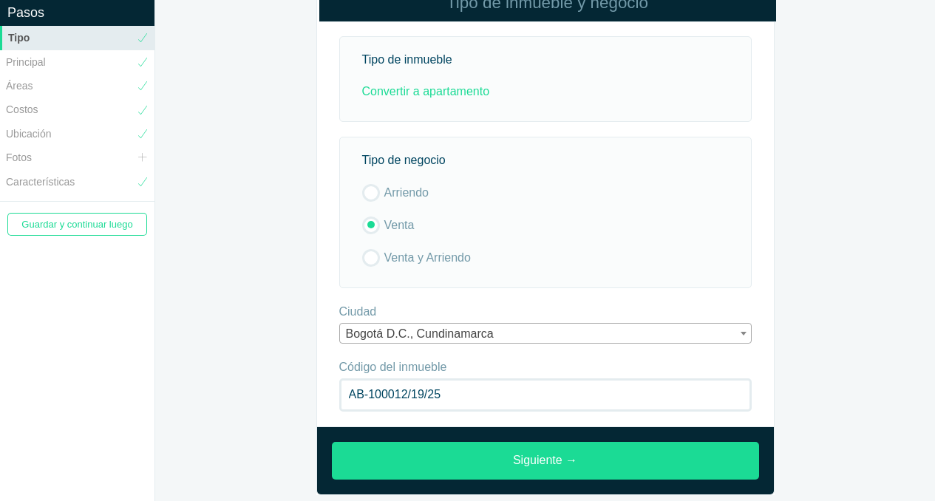
scroll to position [55, 0]
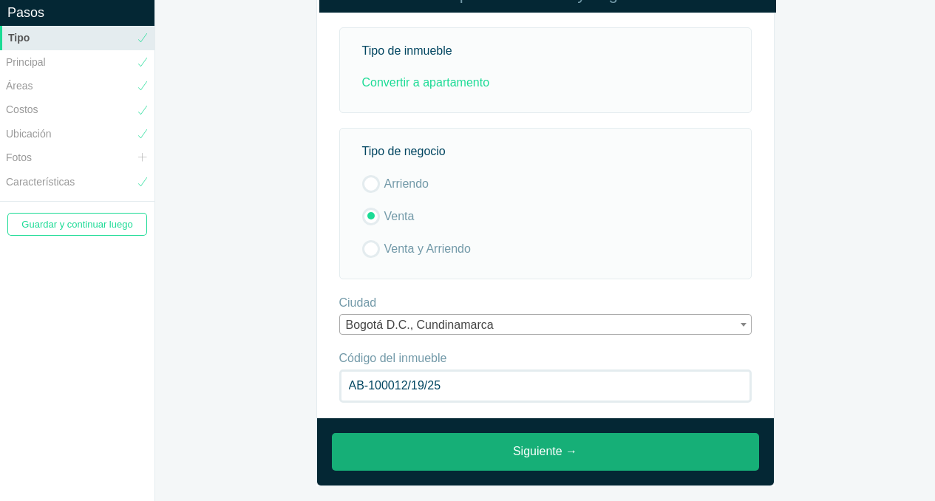
click at [558, 449] on link "Siguiente →" at bounding box center [545, 452] width 427 height 38
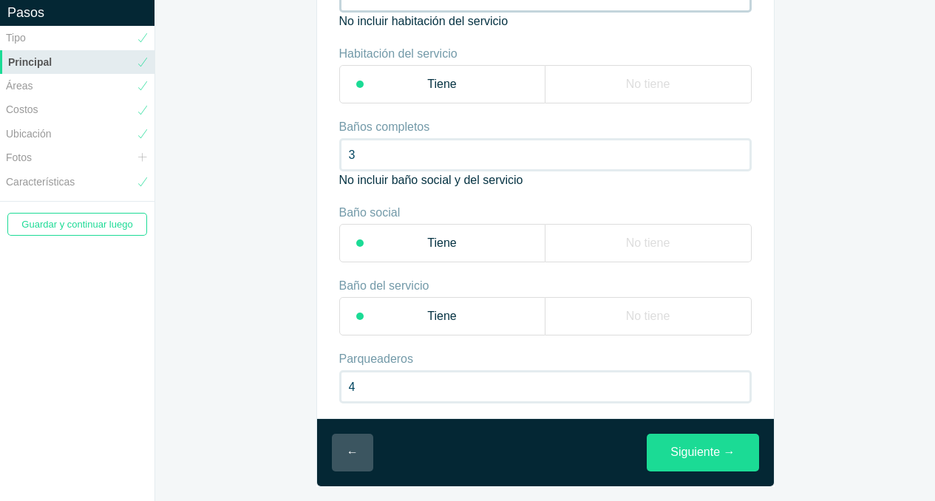
scroll to position [123, 0]
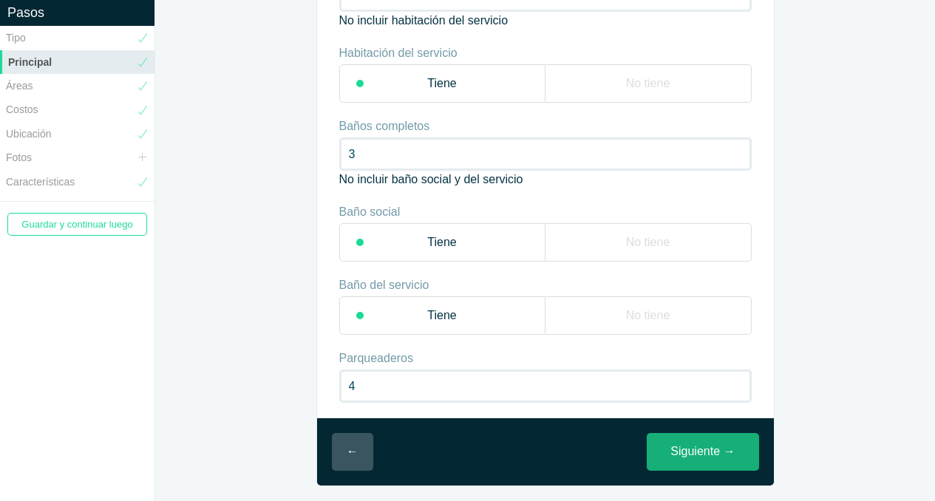
click at [685, 455] on link "Siguiente →" at bounding box center [703, 452] width 112 height 38
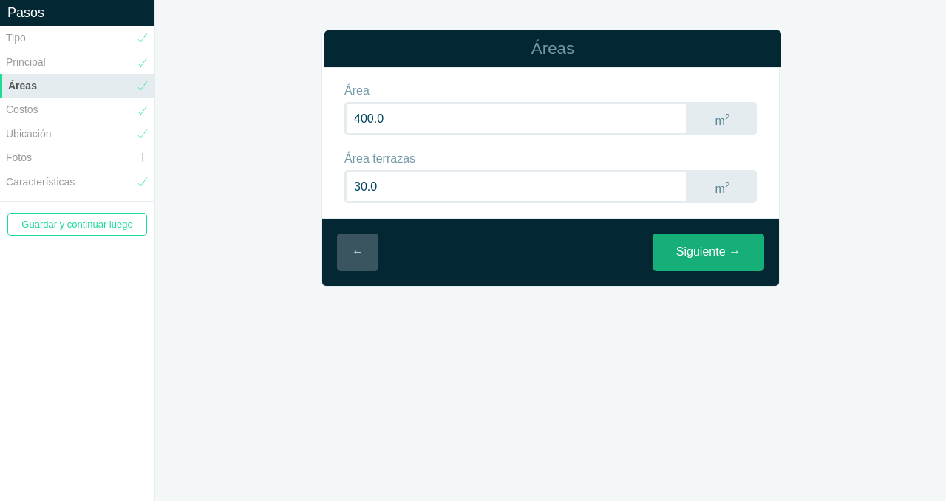
click at [689, 258] on link "Siguiente →" at bounding box center [709, 253] width 112 height 38
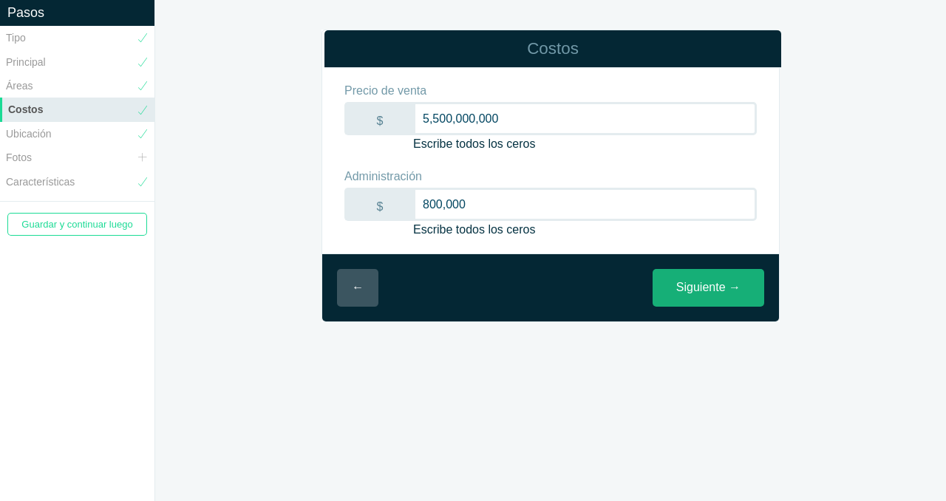
click at [699, 296] on link "Siguiente →" at bounding box center [709, 288] width 112 height 38
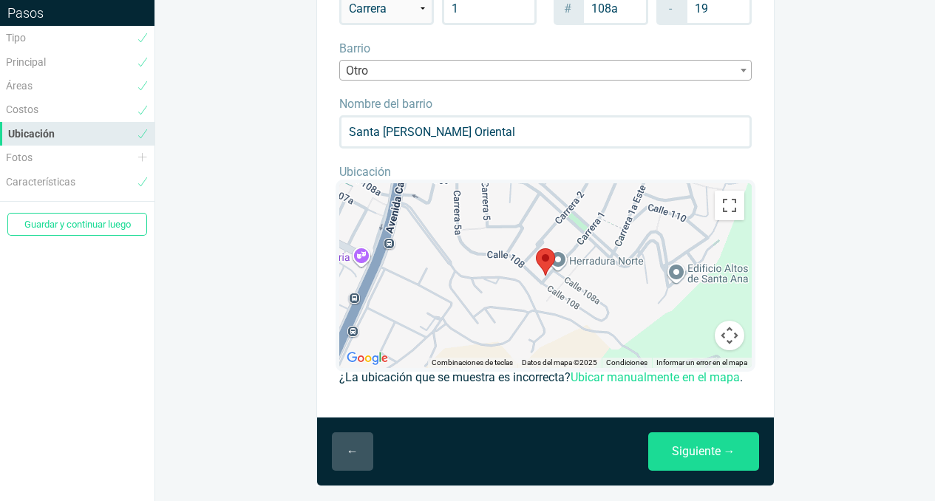
scroll to position [146, 0]
click at [710, 447] on link "Siguiente →" at bounding box center [703, 451] width 111 height 38
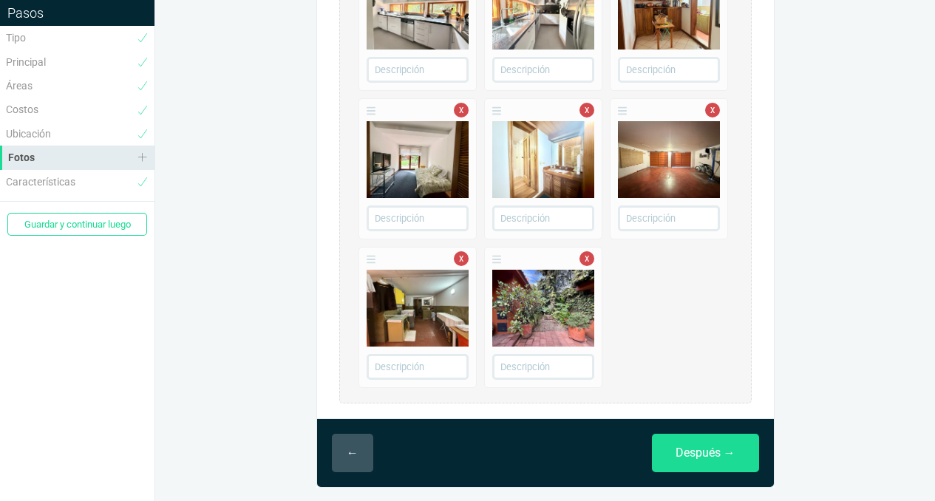
scroll to position [1433, 0]
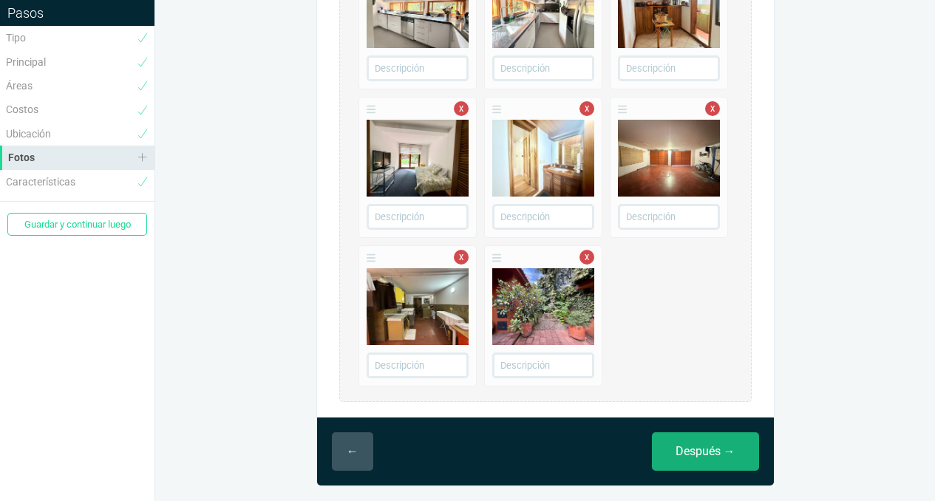
click at [693, 454] on link "Después →" at bounding box center [705, 451] width 107 height 38
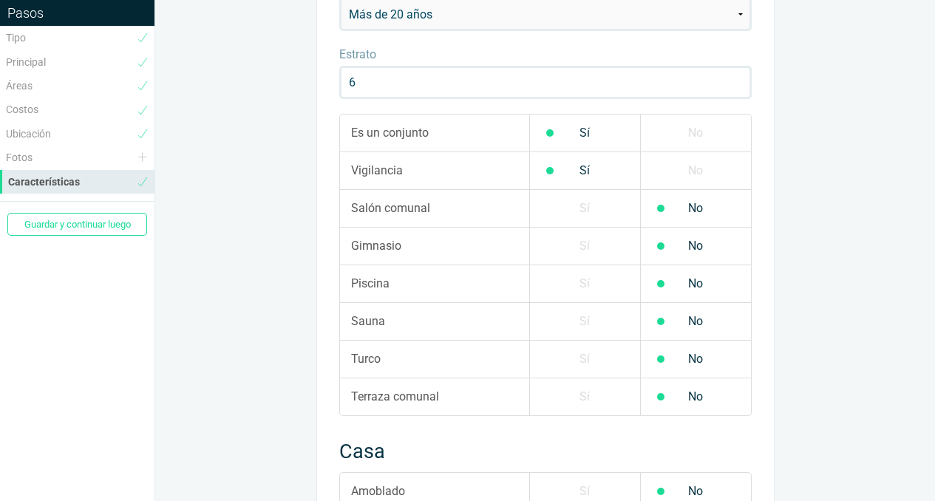
scroll to position [131, 0]
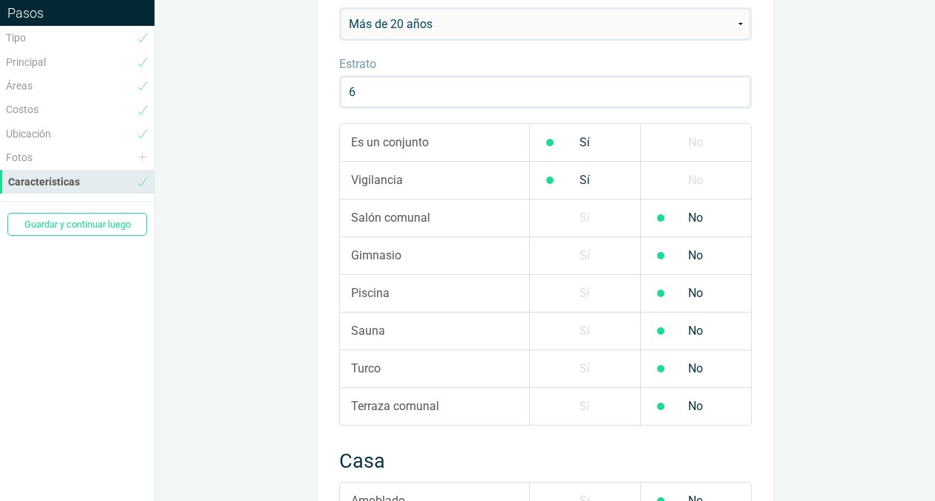
click at [705, 143] on label "No" at bounding box center [695, 142] width 111 height 37
click at [0, 0] on input "No" at bounding box center [0, 0] width 0 height 0
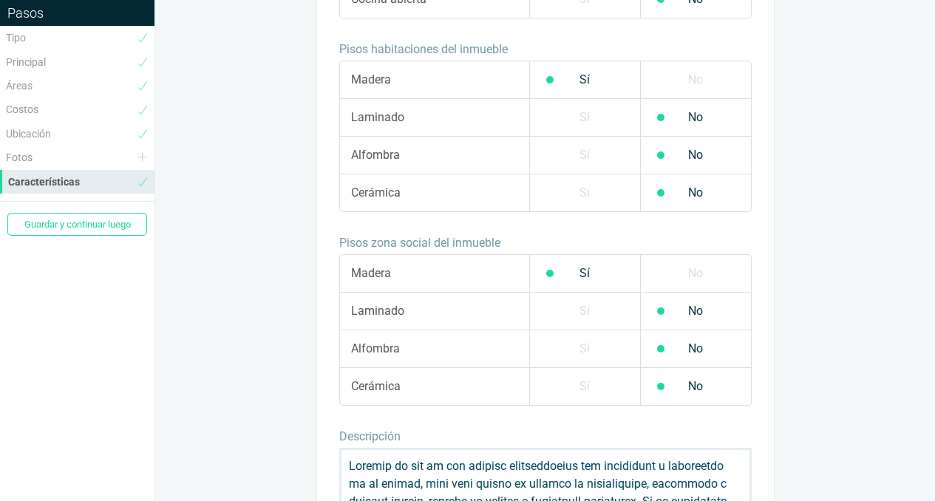
scroll to position [1158, 0]
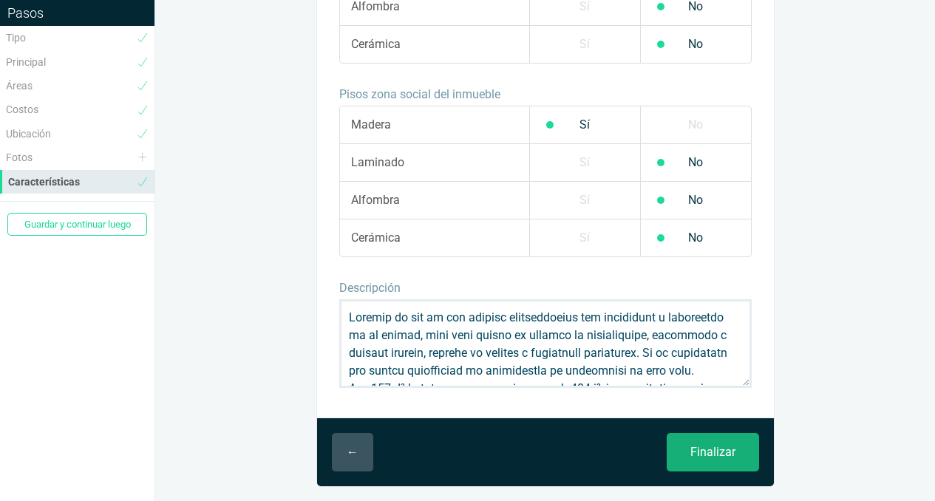
click at [716, 449] on input "Finalizar" at bounding box center [713, 452] width 92 height 38
